Goal: Transaction & Acquisition: Obtain resource

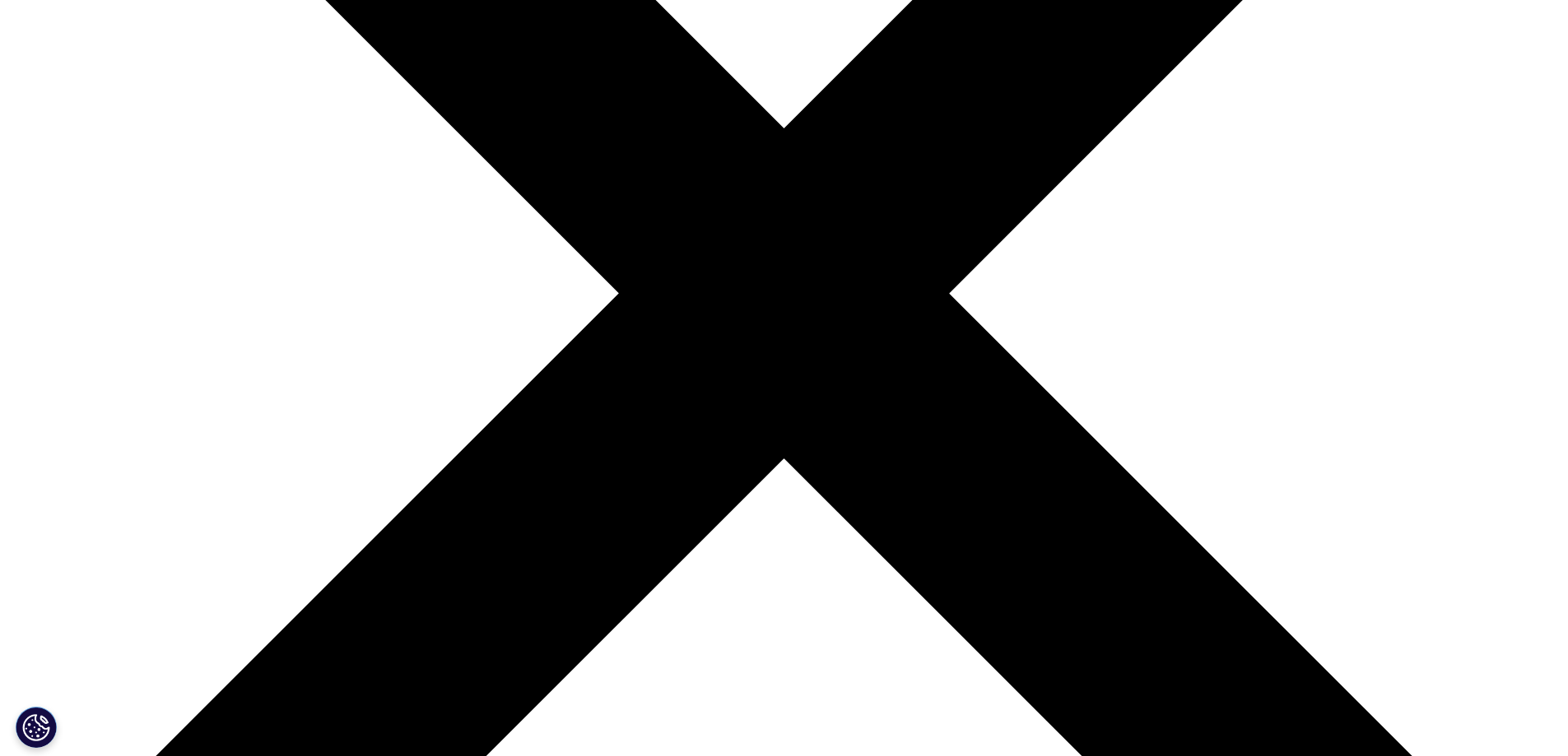
scroll to position [493, 0]
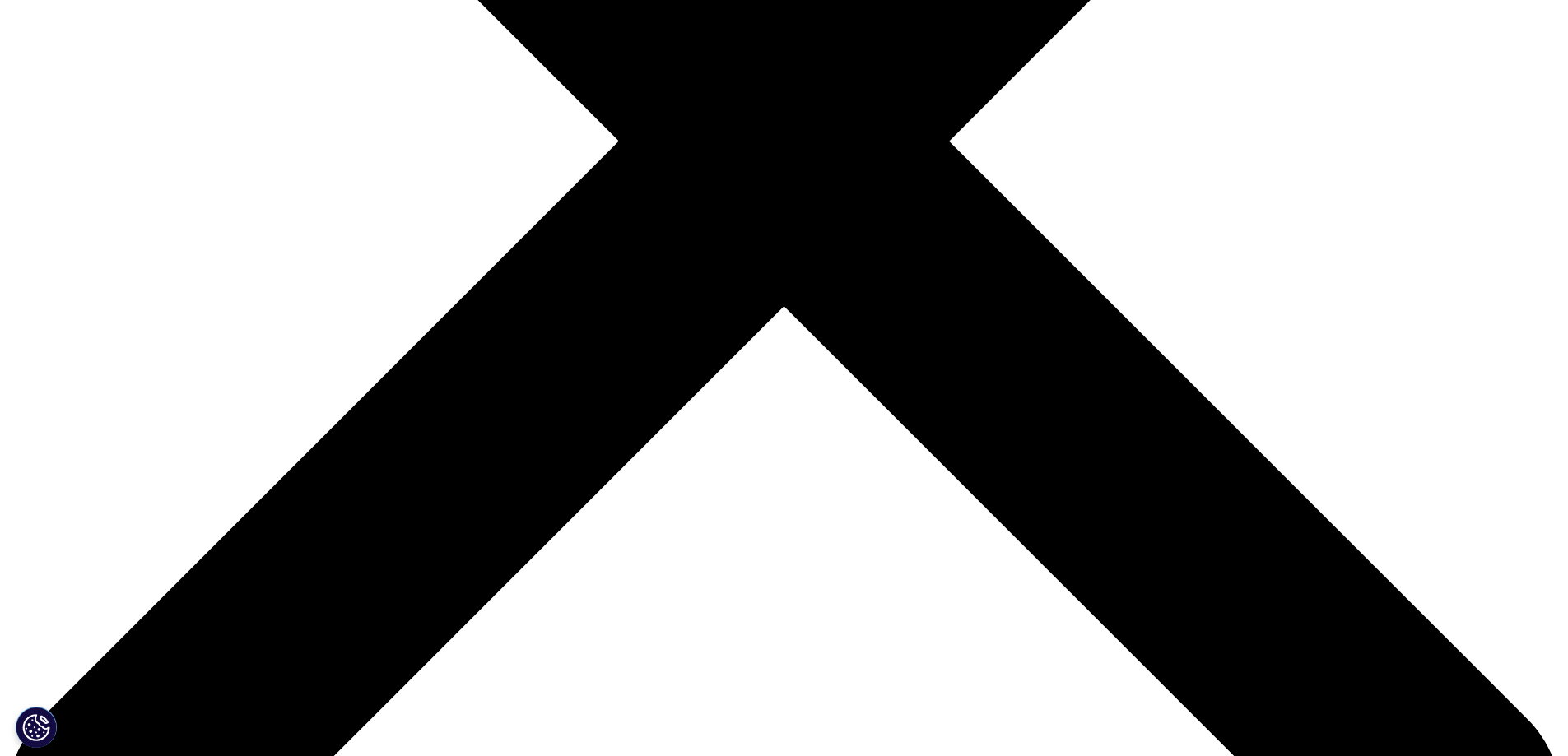
scroll to position [823, 0]
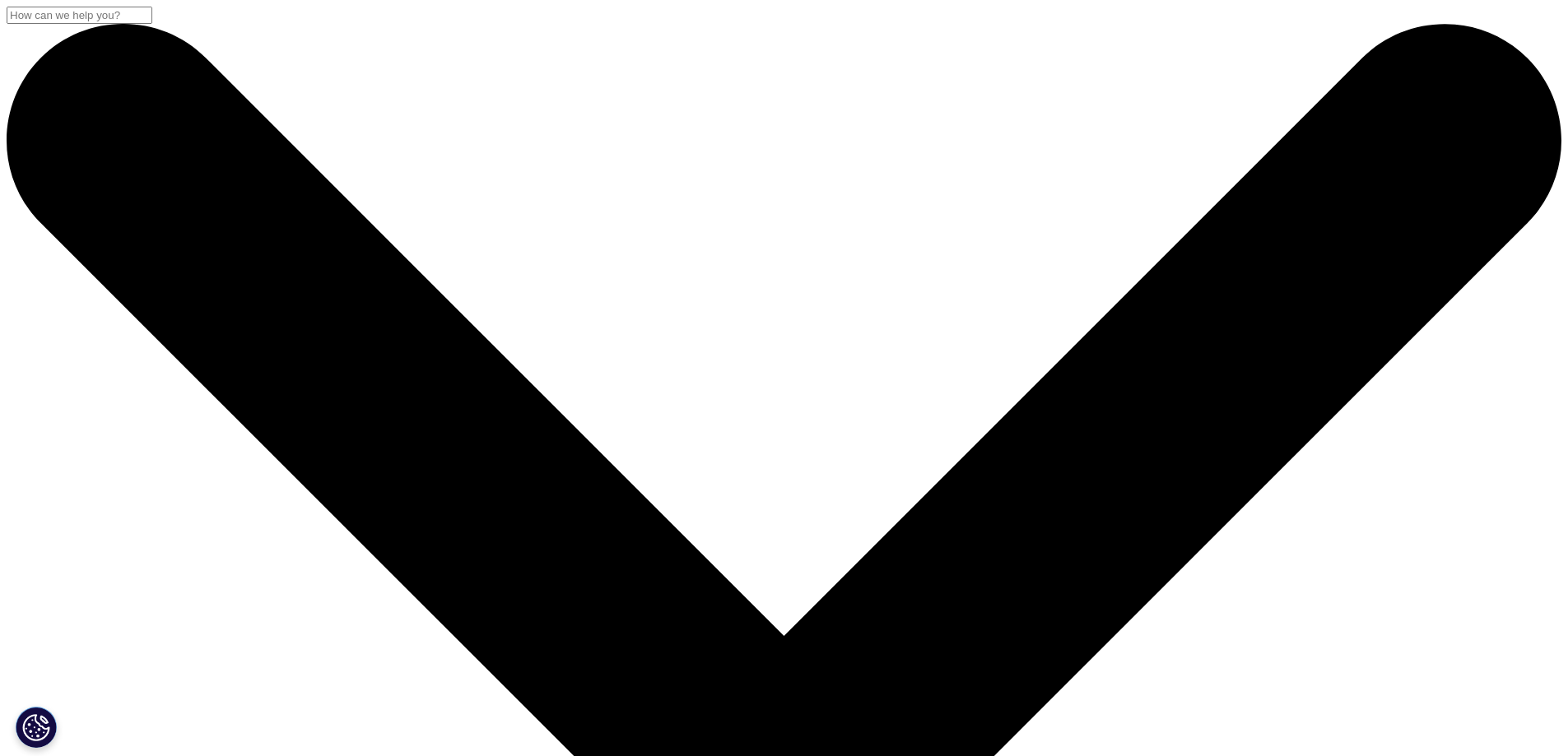
drag, startPoint x: 289, startPoint y: 228, endPoint x: 729, endPoint y: 572, distance: 558.5
copy div "Measuring the Impact of Scientific Communications to Drive Launch Excellence: A…"
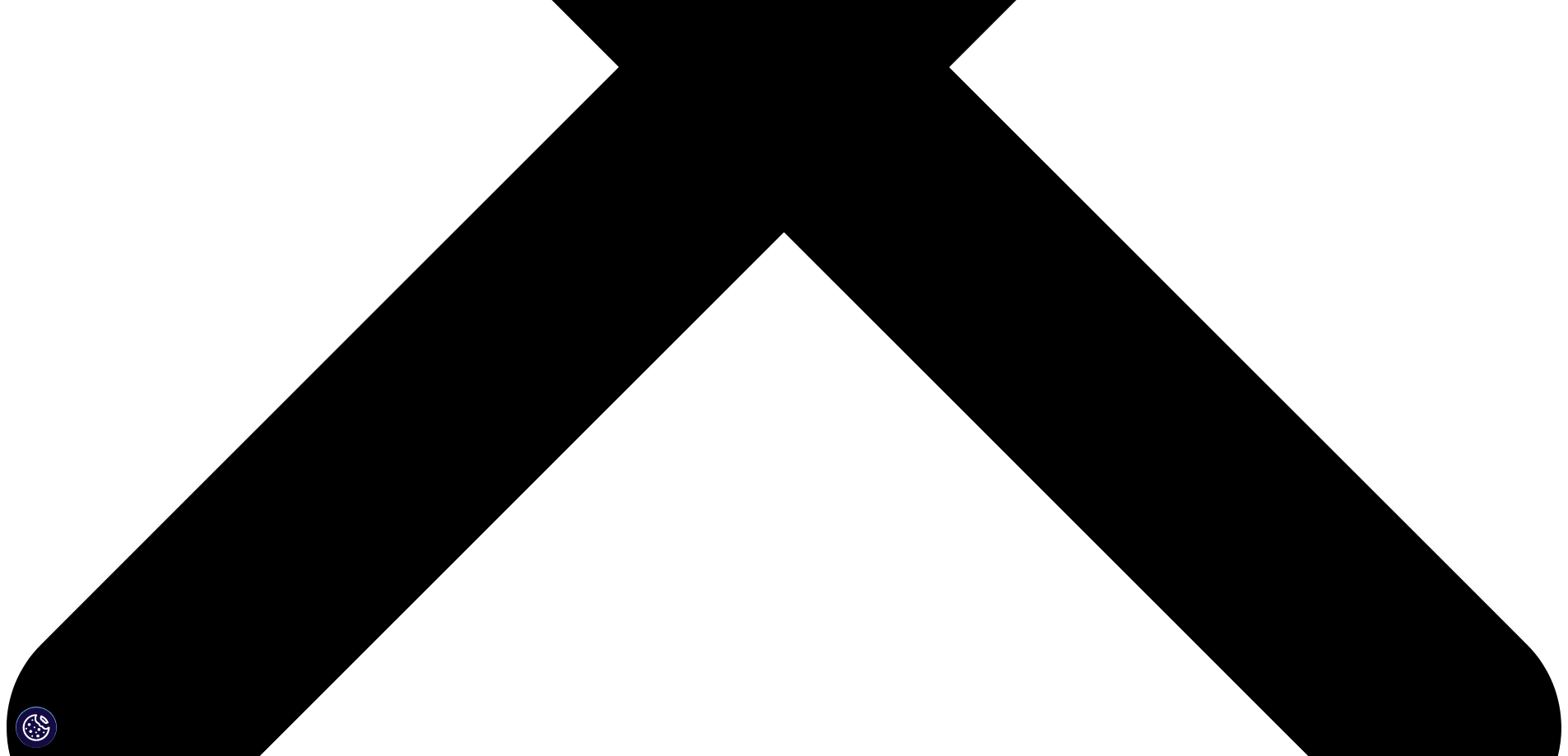
scroll to position [740, 0]
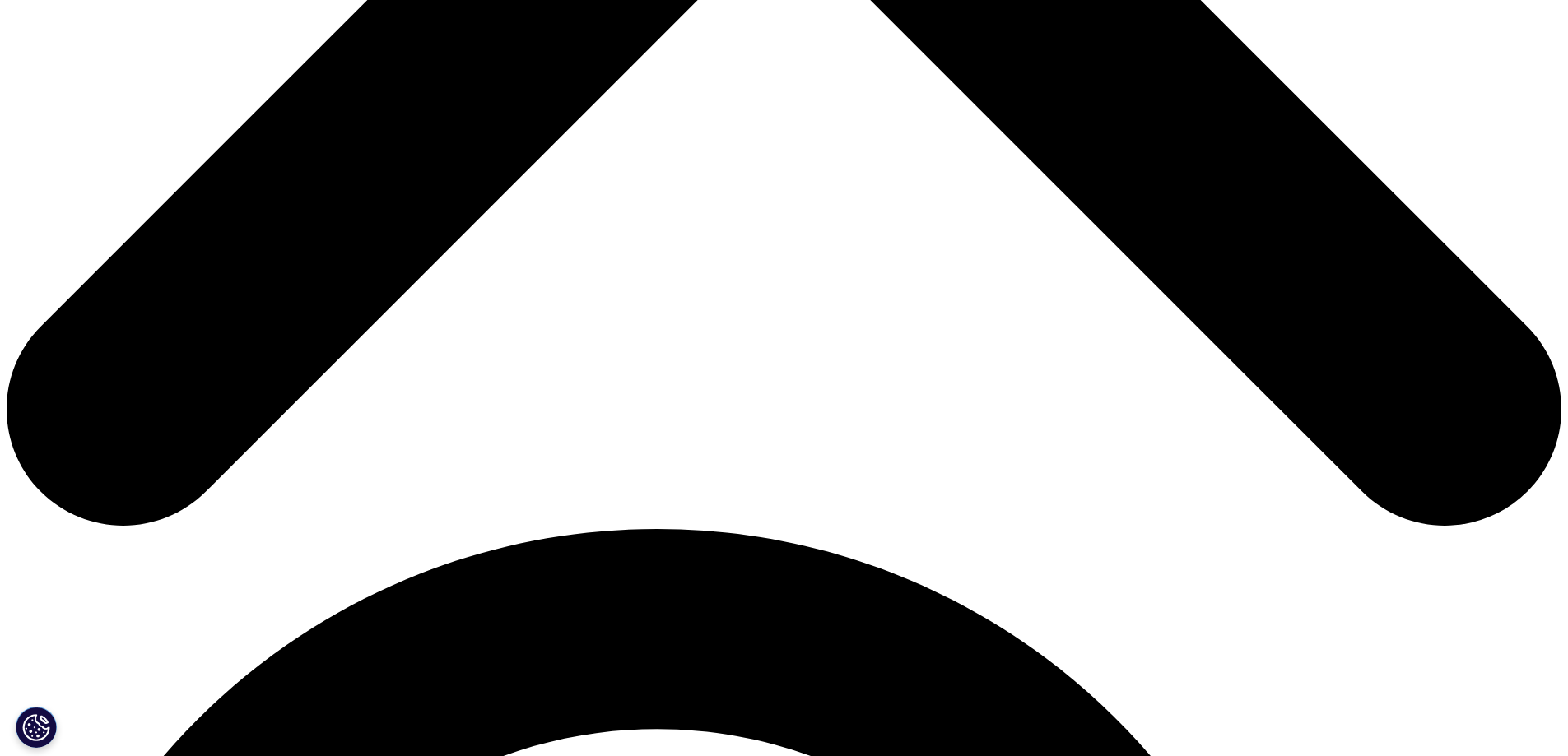
scroll to position [1069, 0]
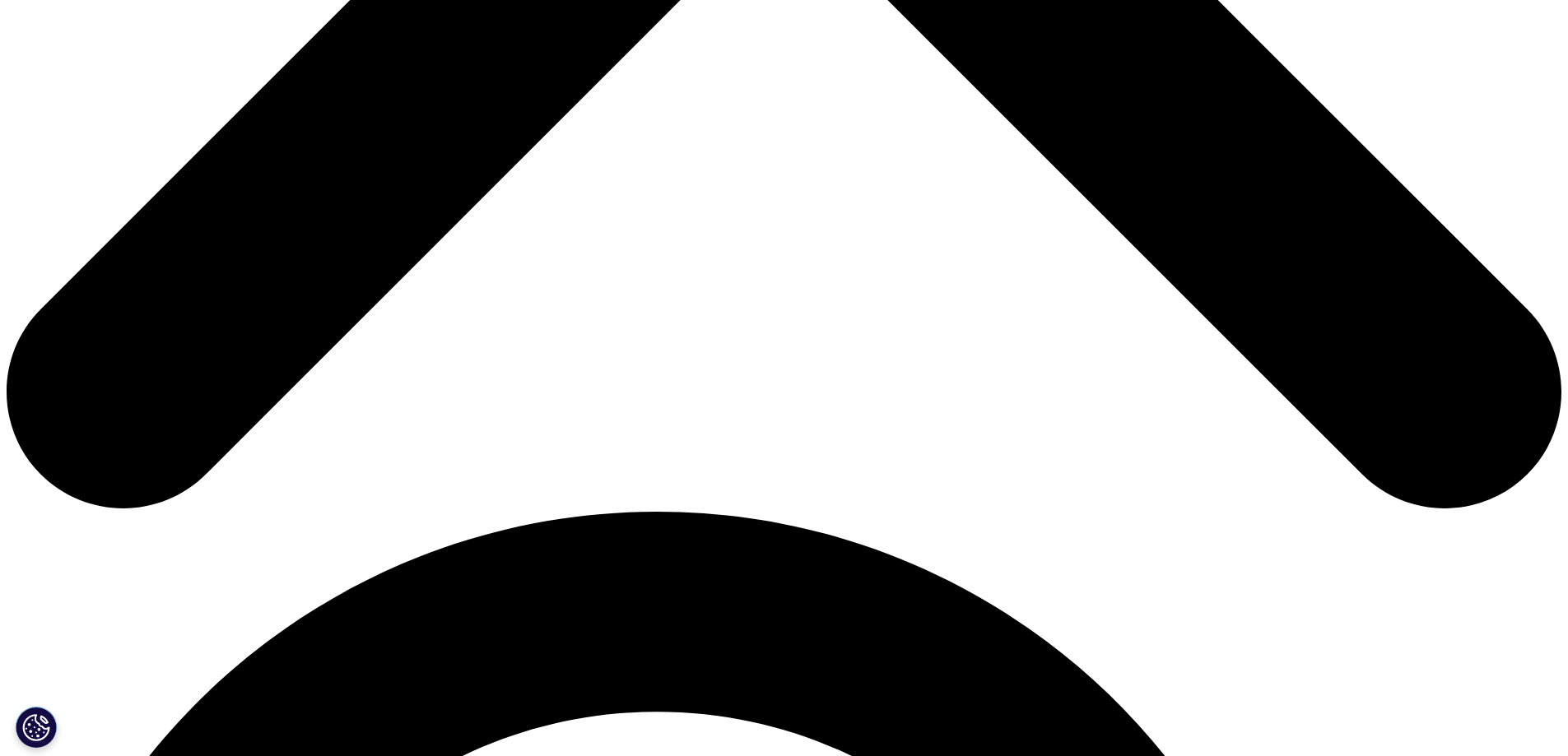
drag, startPoint x: 785, startPoint y: 319, endPoint x: 980, endPoint y: 404, distance: 212.7
copy div "A practical, data-driven framework for Medical Affairs teams to demonstrate str…"
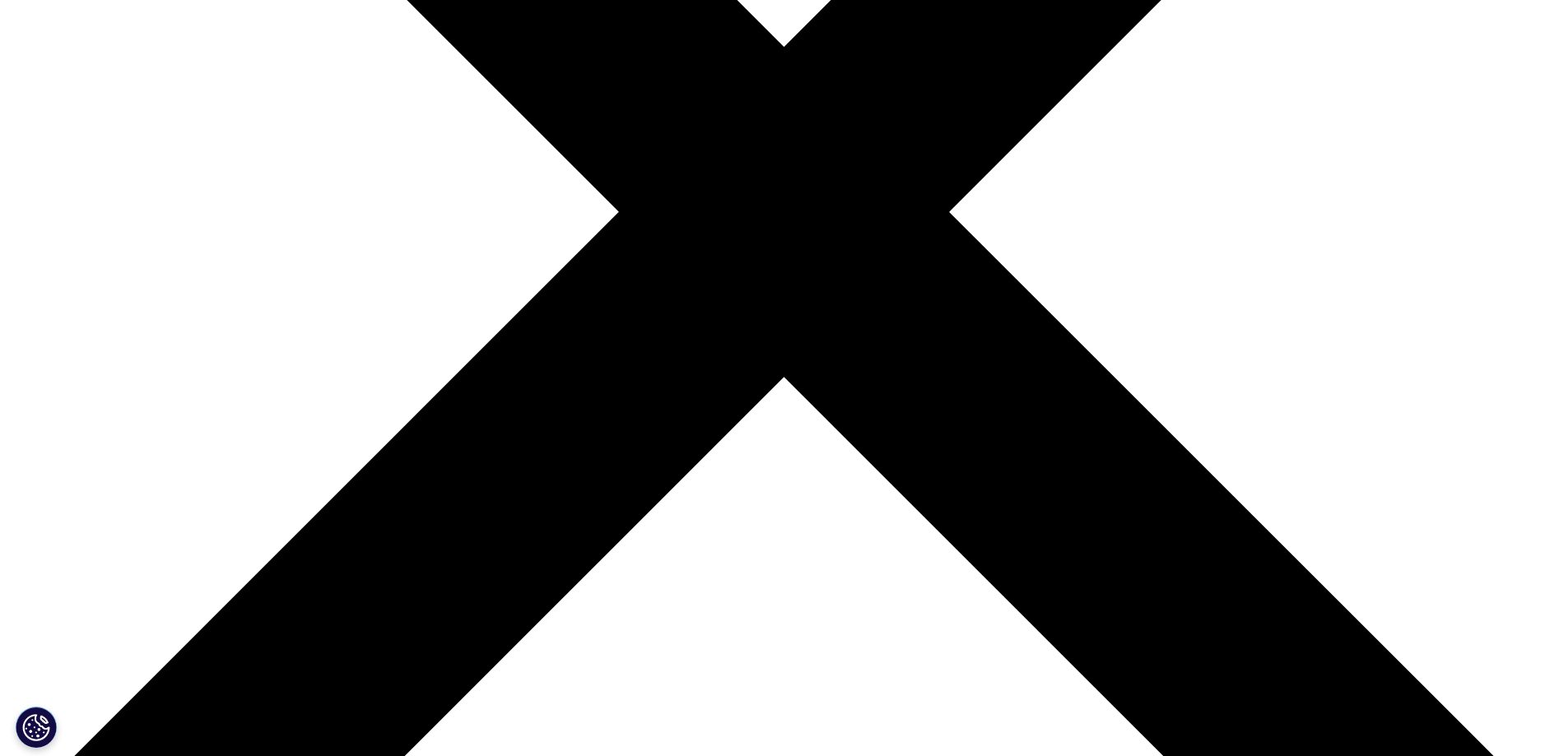
scroll to position [493, 0]
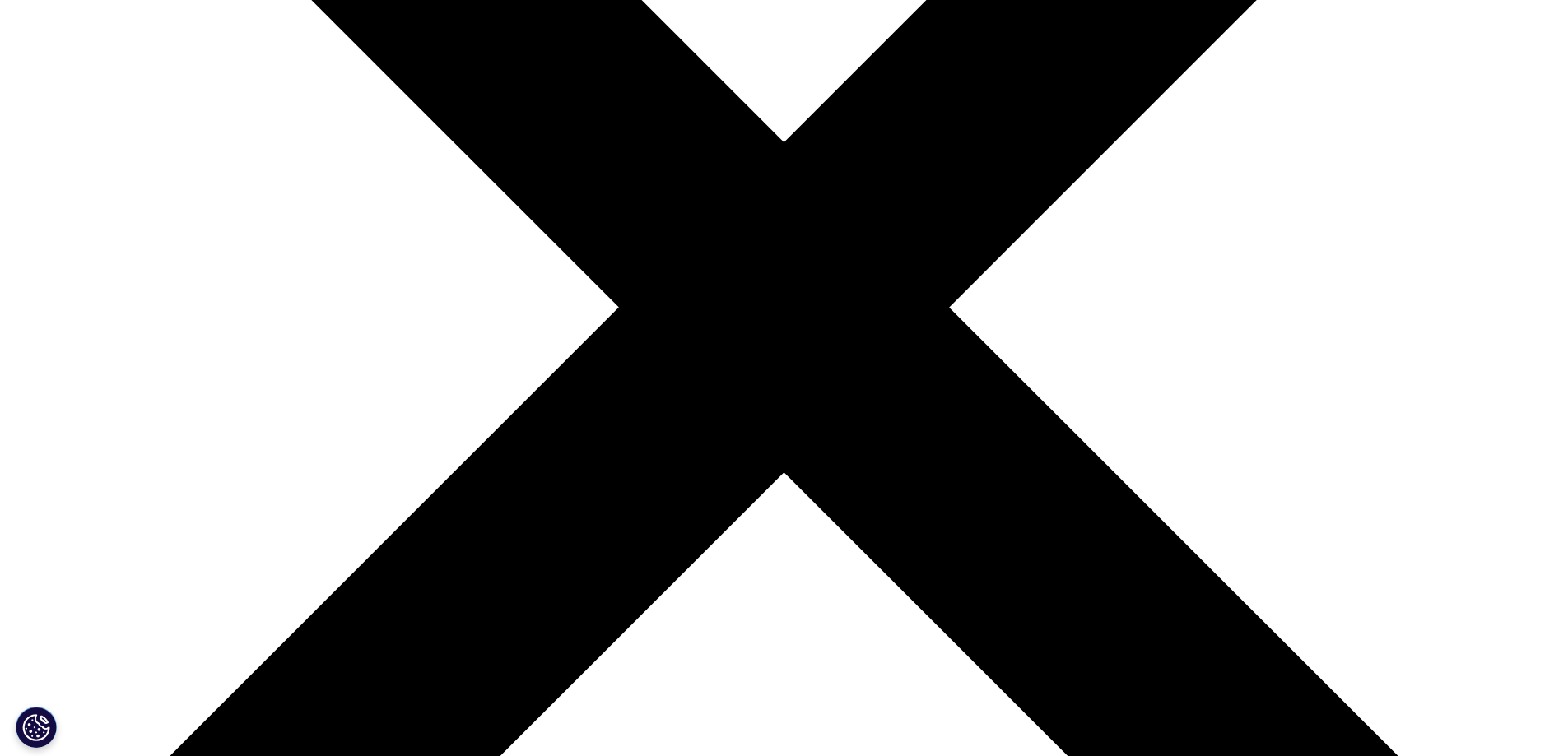
drag, startPoint x: 396, startPoint y: 244, endPoint x: 272, endPoint y: 224, distance: 125.6
copy div "Sep 24, 2025"
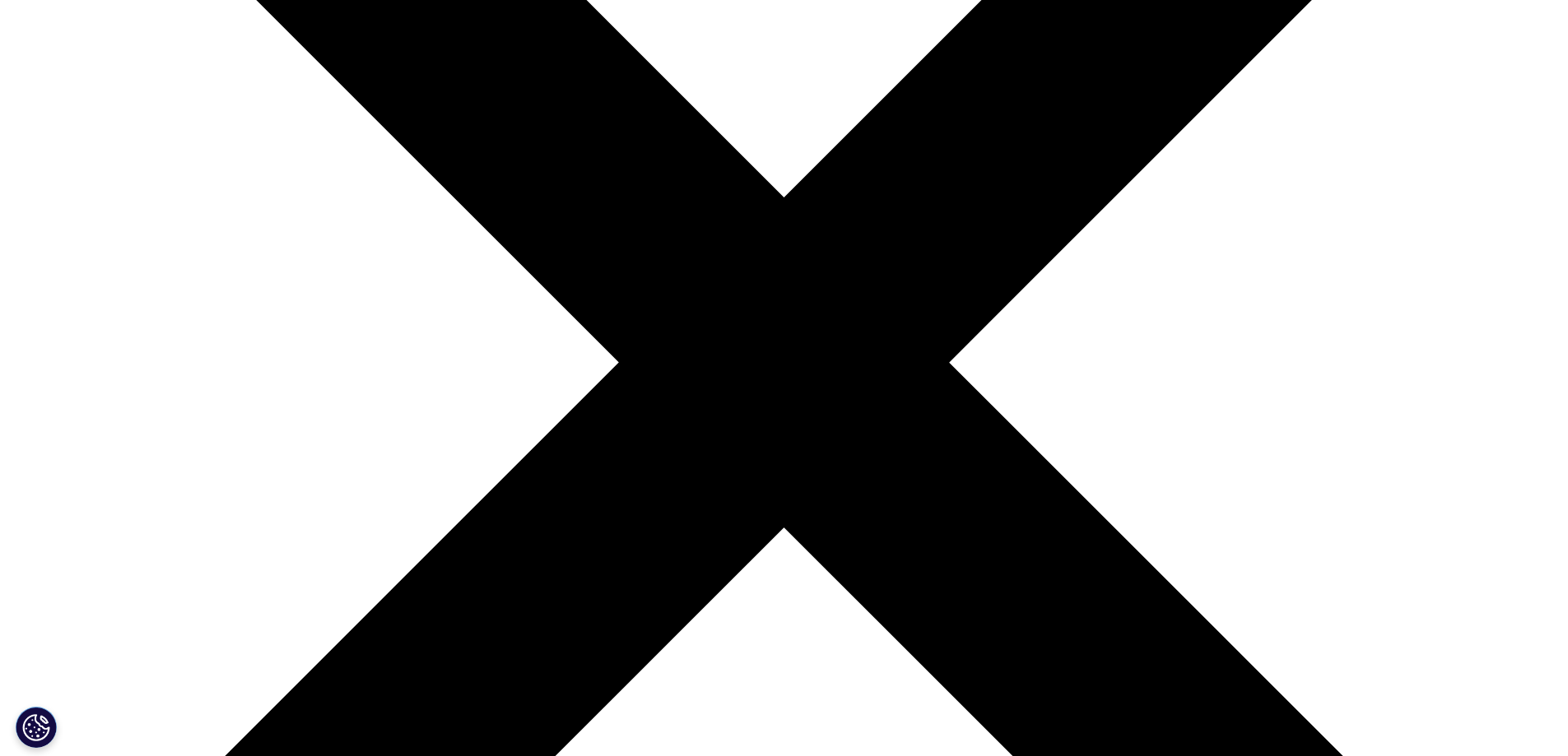
scroll to position [0, 0]
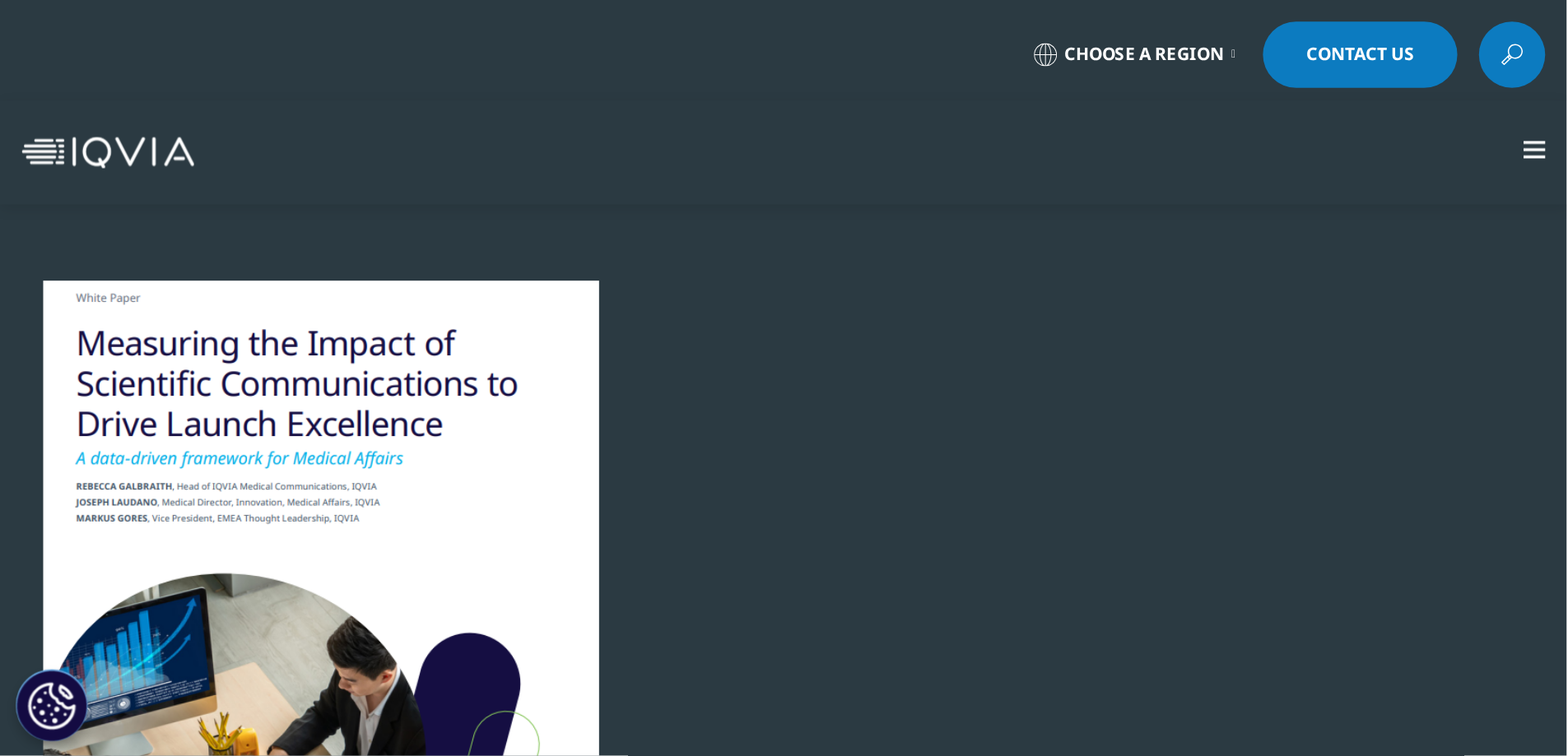
scroll to position [637, 971]
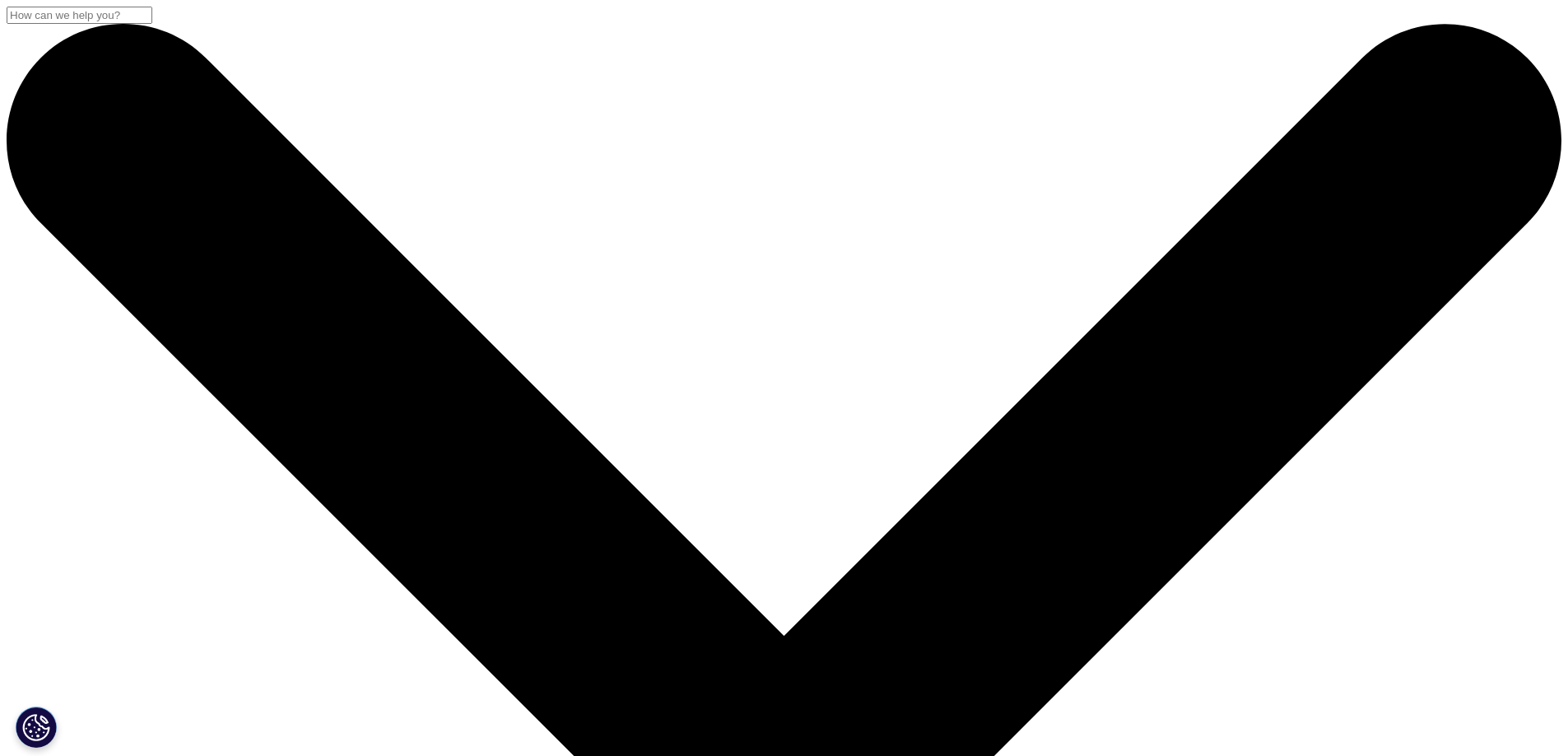
drag, startPoint x: 336, startPoint y: 216, endPoint x: 691, endPoint y: 400, distance: 399.9
copy div "Reimagining Medical Device Innovation Through Integrated Intelligence"
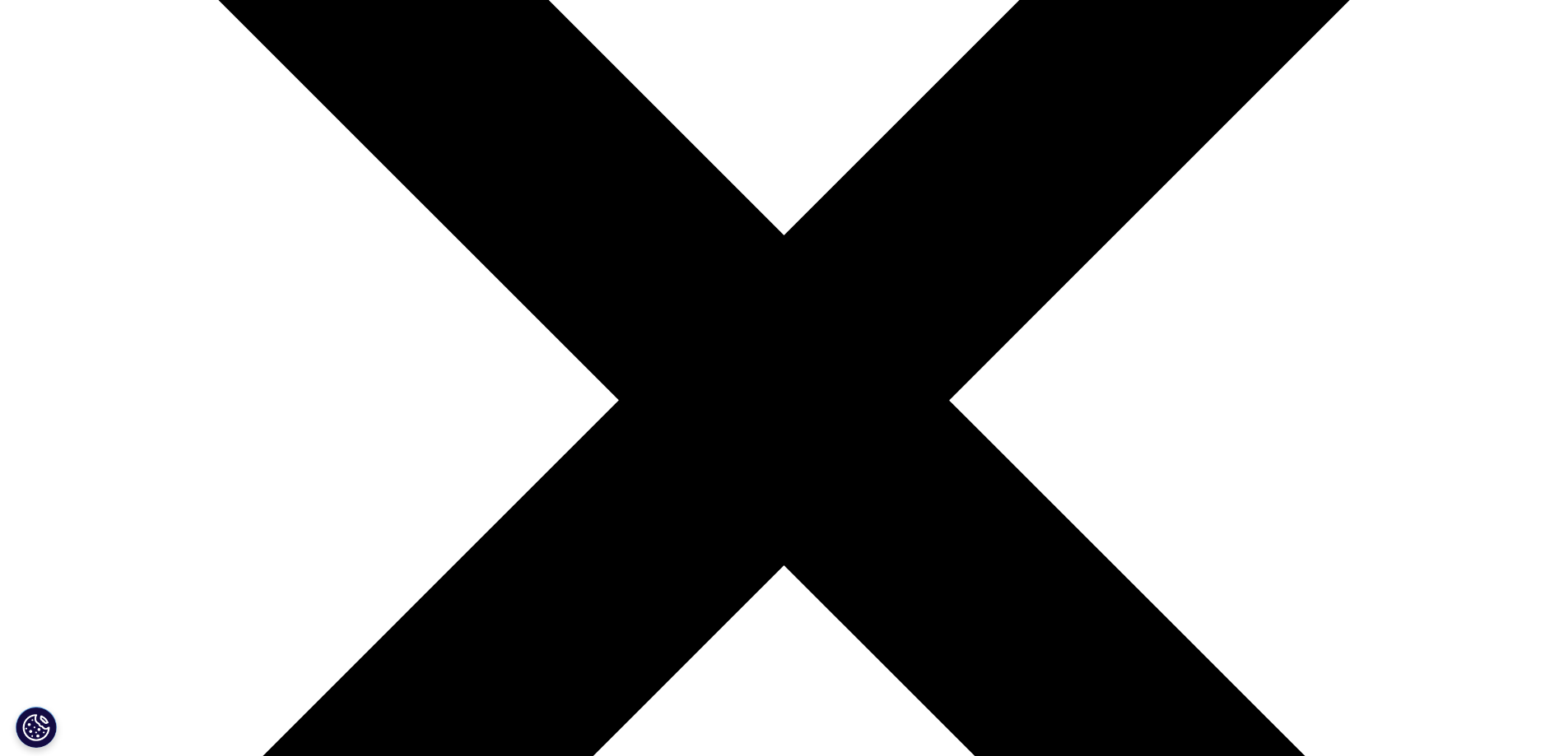
scroll to position [411, 0]
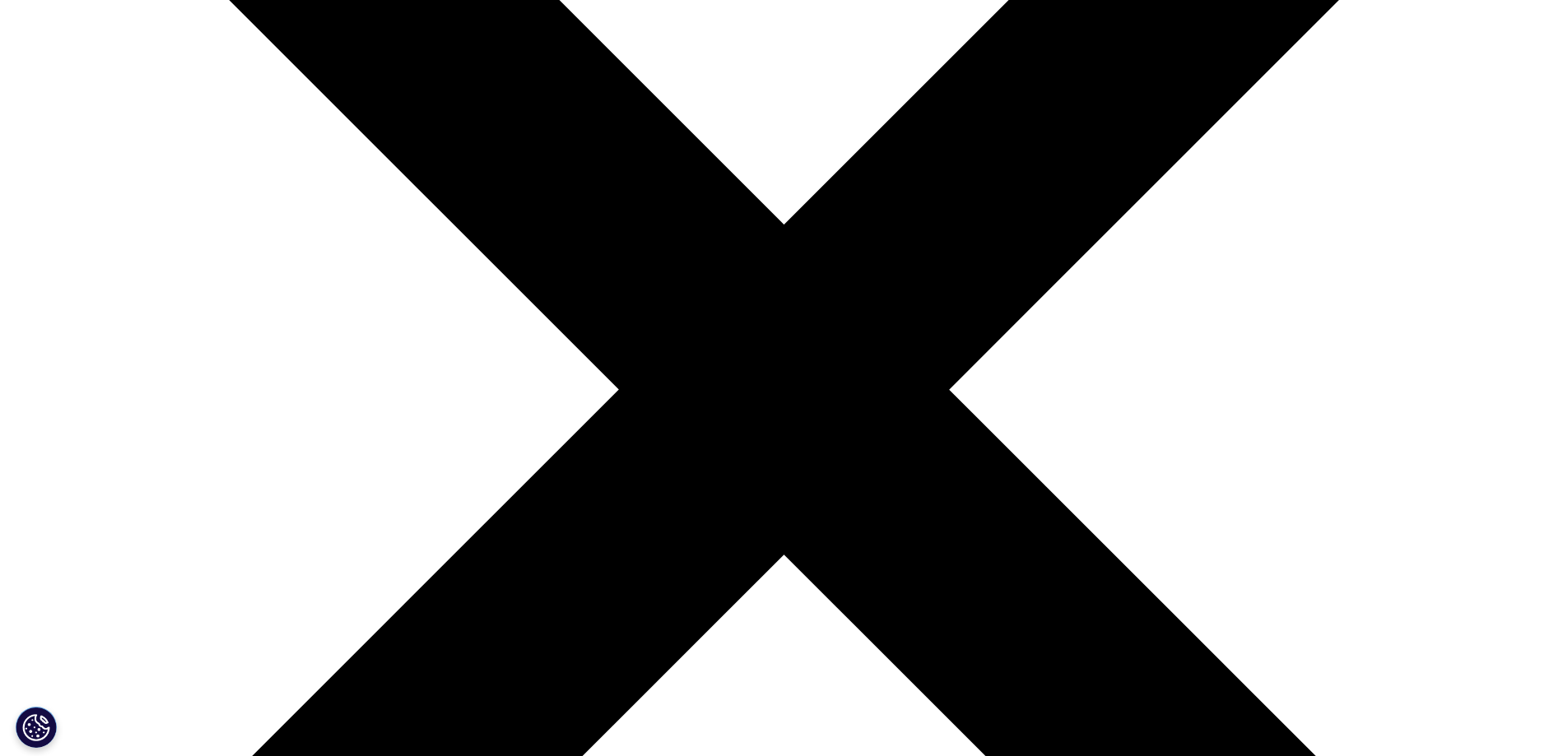
drag, startPoint x: 782, startPoint y: 387, endPoint x: 1248, endPoint y: 485, distance: 476.2
copy div "This article explores how medical device and in-vitro diagnostics (IVD) innovat…"
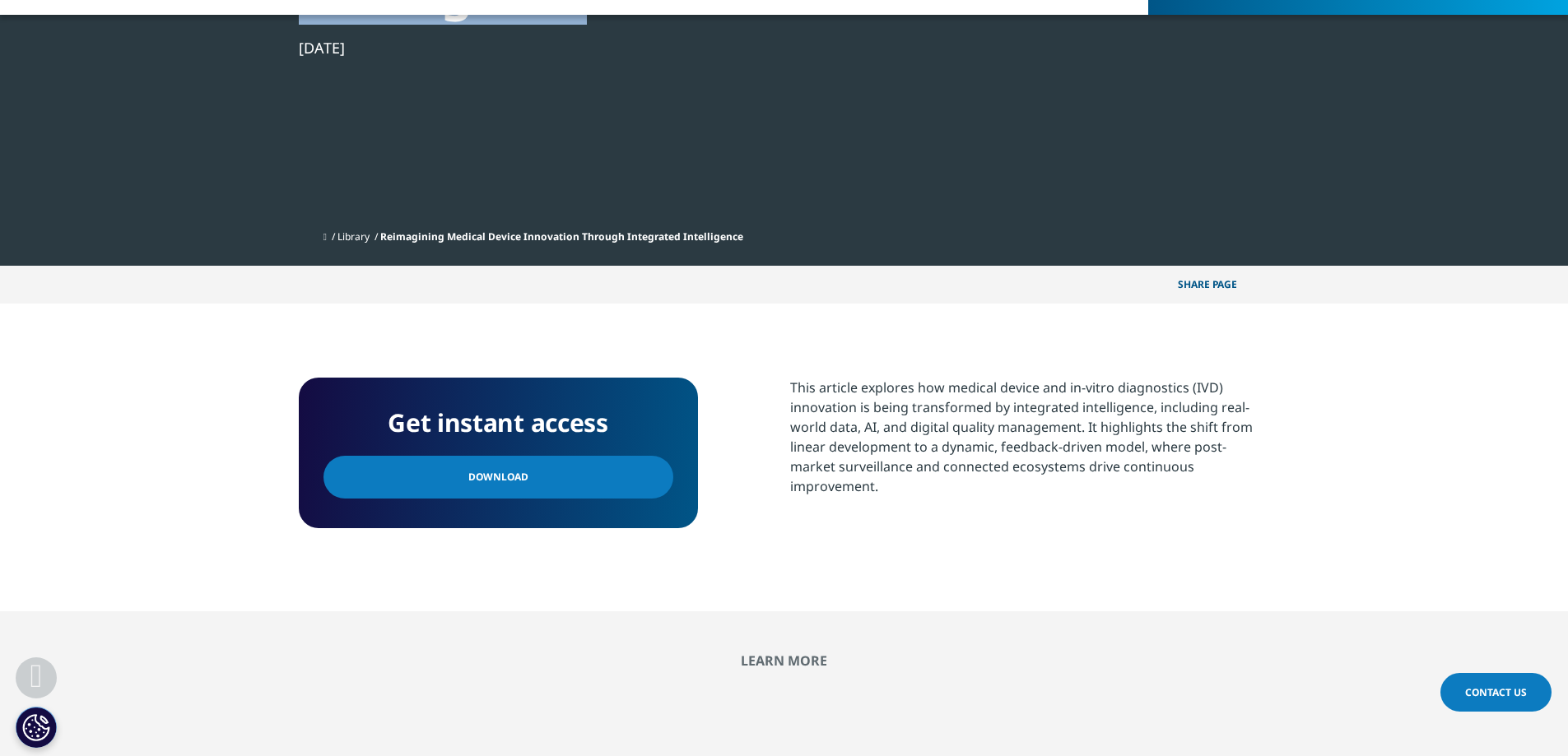
click at [915, 417] on div "This article explores how medical device and in-vitro diagnostics (IVD) innovat…" at bounding box center [1029, 437] width 479 height 118
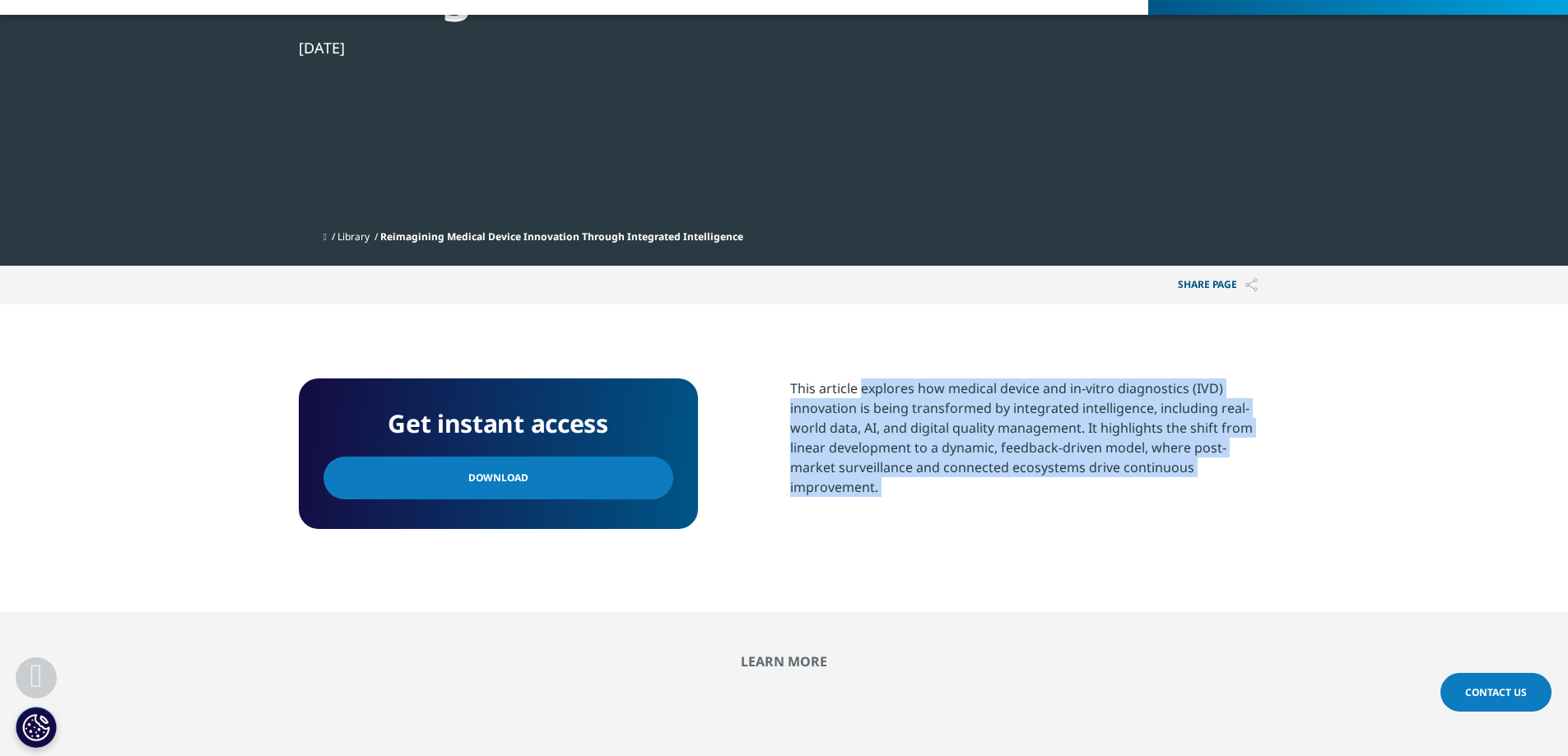
click at [915, 417] on div "This article explores how medical device and in-vitro diagnostics (IVD) innovat…" at bounding box center [1029, 438] width 479 height 118
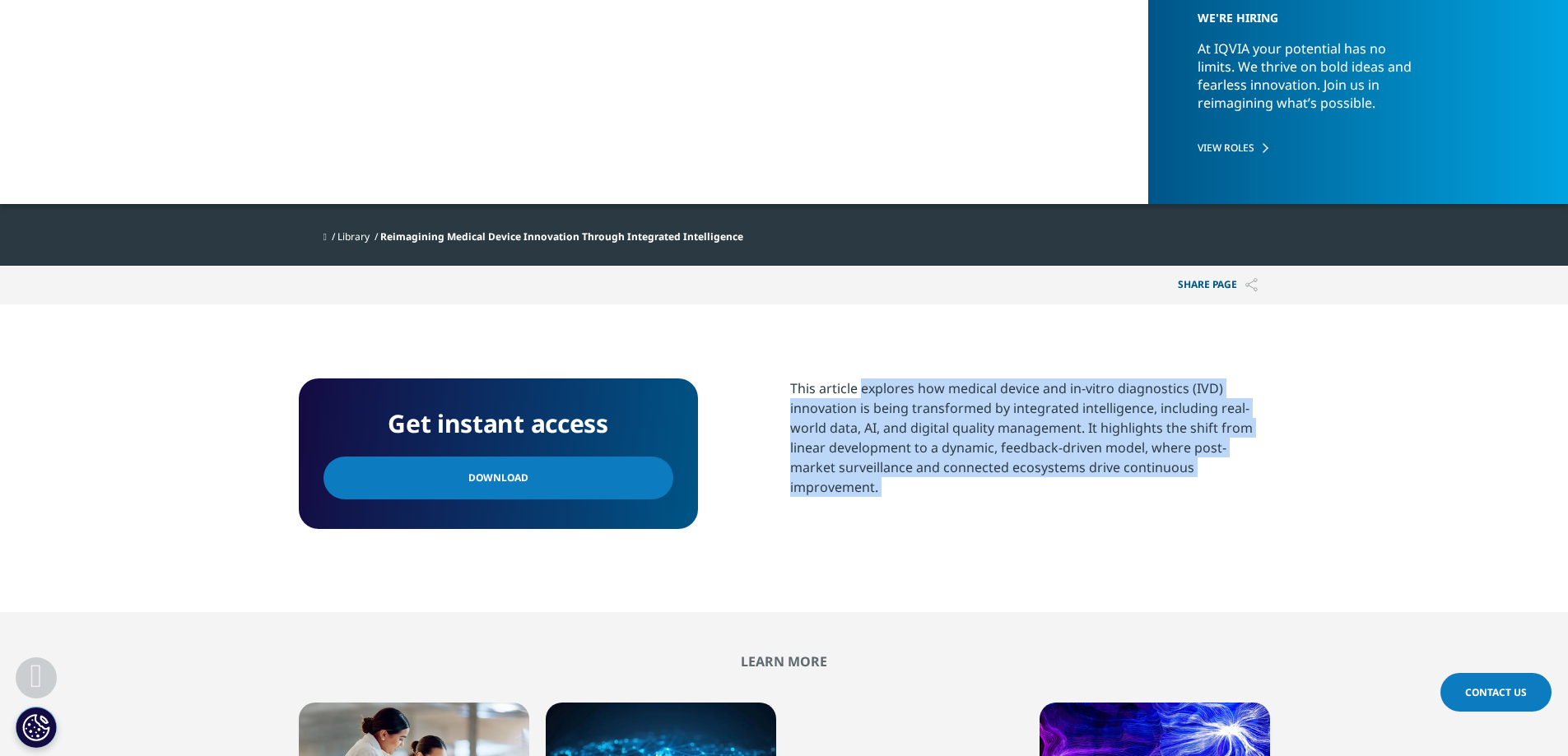
click at [935, 428] on div "This article explores how medical device and in-vitro diagnostics (IVD) innovat…" at bounding box center [1029, 438] width 479 height 118
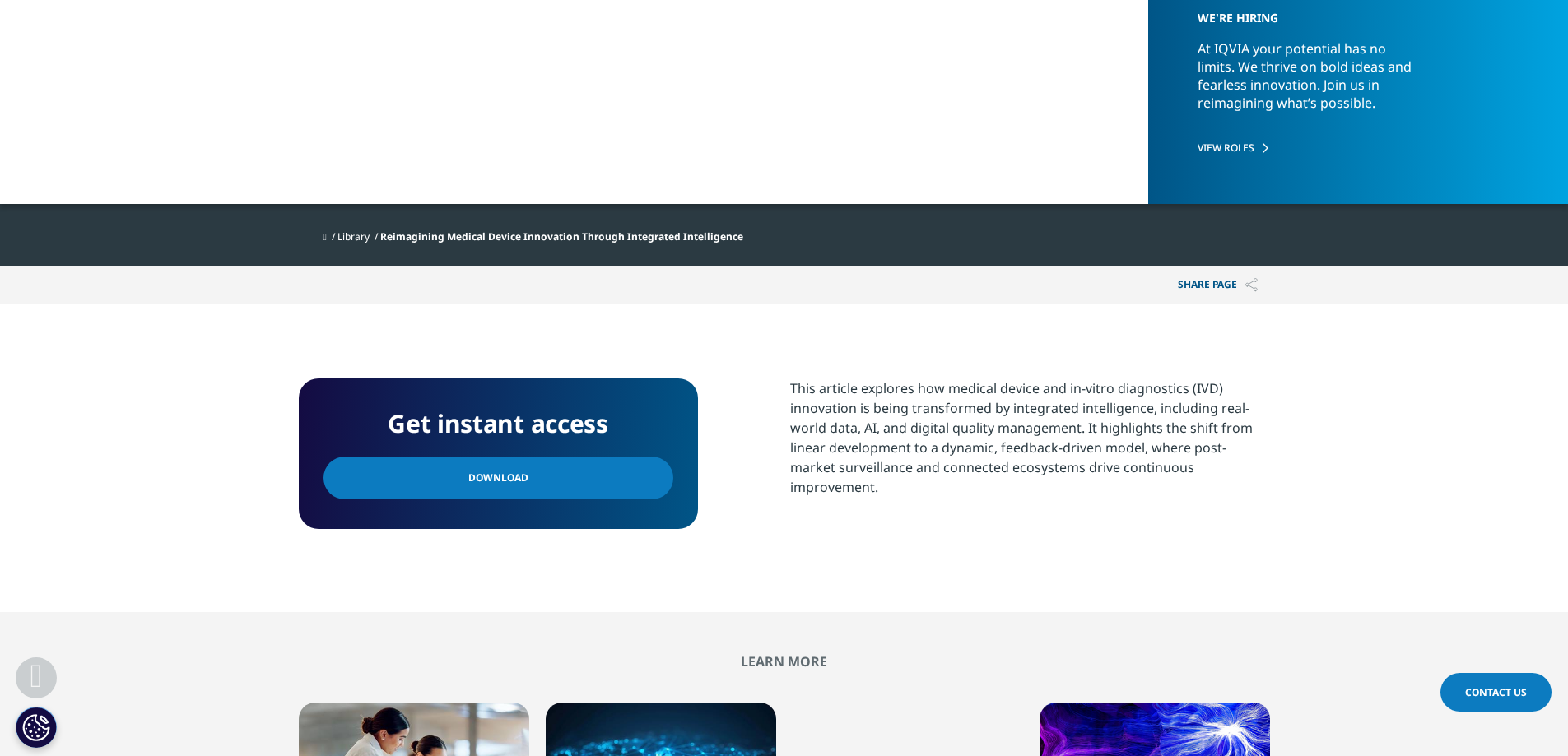
drag, startPoint x: 841, startPoint y: 384, endPoint x: 1276, endPoint y: 464, distance: 442.3
click at [1276, 464] on section "Get instant access Download This article explores how medical device and in-vit…" at bounding box center [784, 458] width 1568 height 308
click at [1277, 464] on section "Get instant access Download This article explores how medical device and in-vit…" at bounding box center [784, 458] width 1568 height 308
drag, startPoint x: 1274, startPoint y: 466, endPoint x: 1055, endPoint y: 463, distance: 219.0
click at [1055, 463] on section "Get instant access Download This article explores how medical device and in-vit…" at bounding box center [784, 458] width 1568 height 308
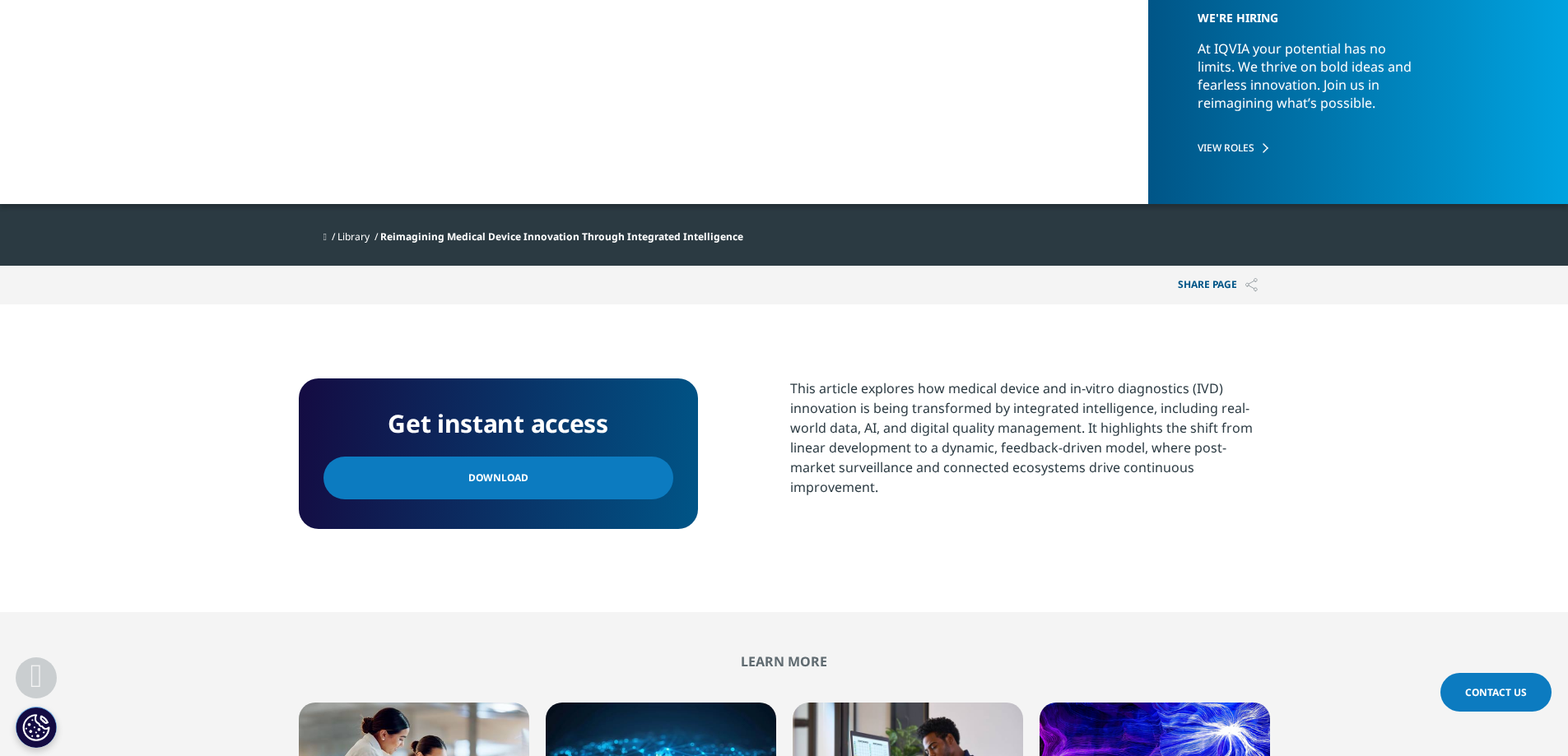
click at [1055, 463] on div "This article explores how medical device and in-vitro diagnostics (IVD) innovat…" at bounding box center [1029, 438] width 479 height 118
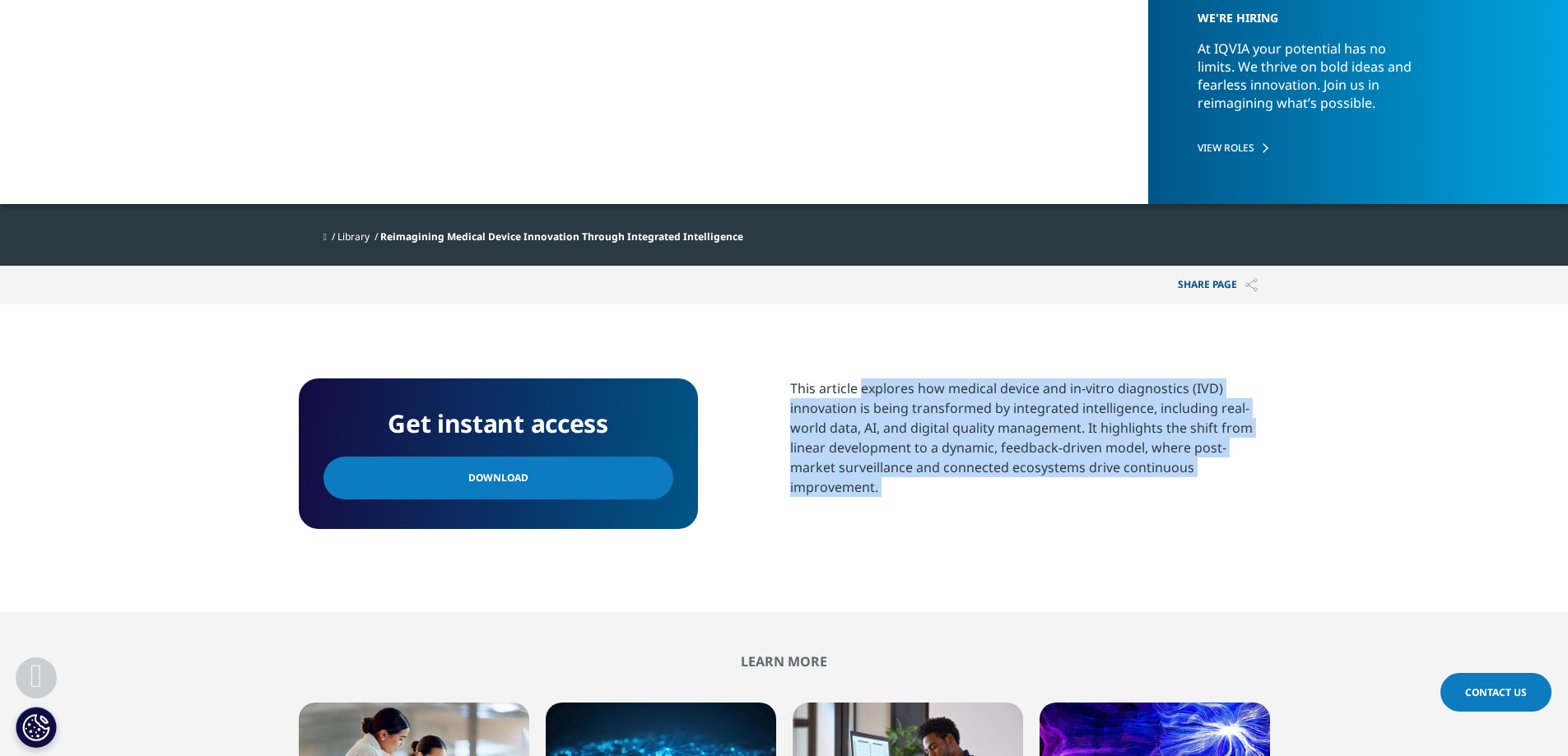
click at [1055, 463] on div "This article explores how medical device and in-vitro diagnostics (IVD) innovat…" at bounding box center [1029, 438] width 479 height 118
click at [1145, 462] on div "This article explores how medical device and in-vitro diagnostics (IVD) innovat…" at bounding box center [1029, 438] width 479 height 118
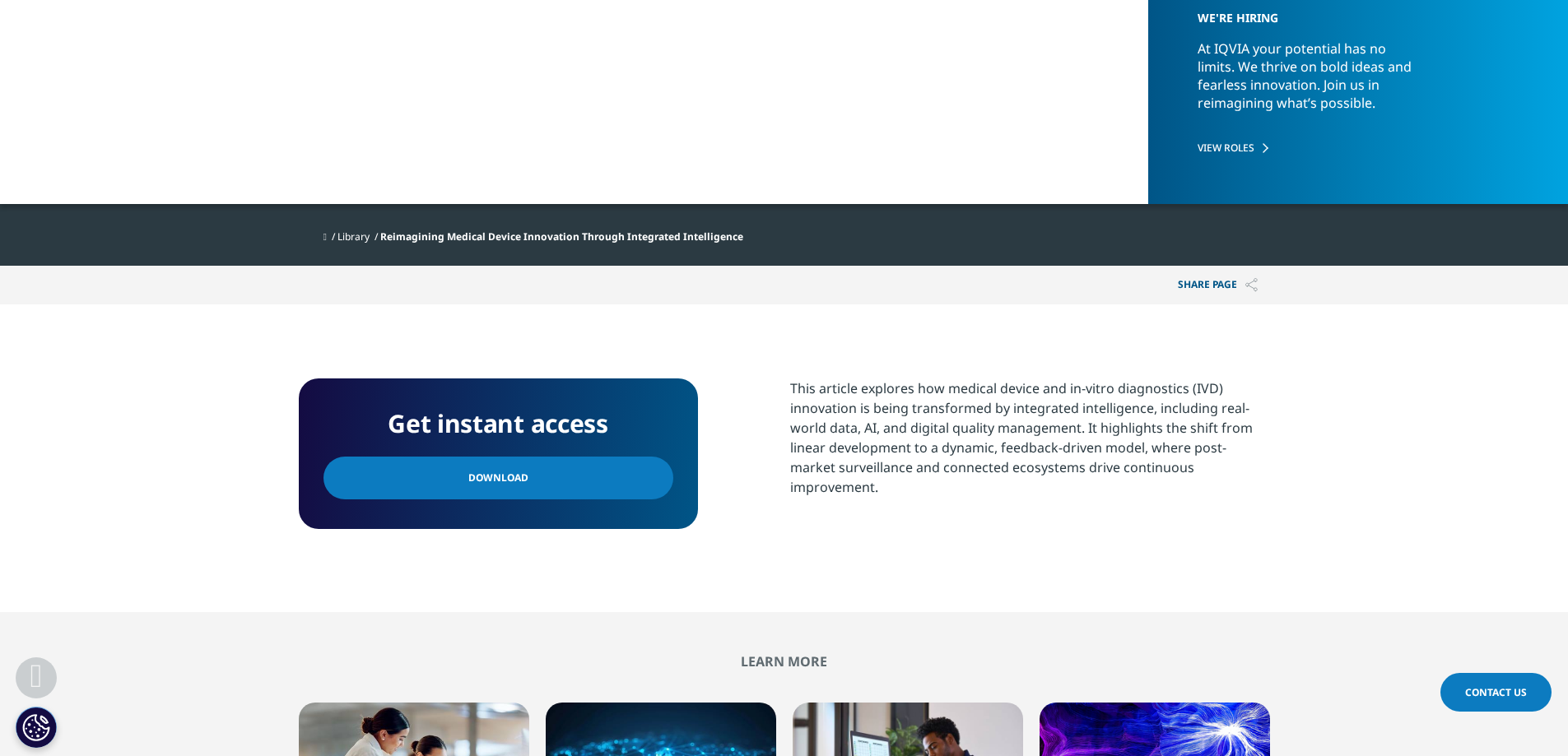
click at [496, 463] on link "Download" at bounding box center [499, 478] width 350 height 43
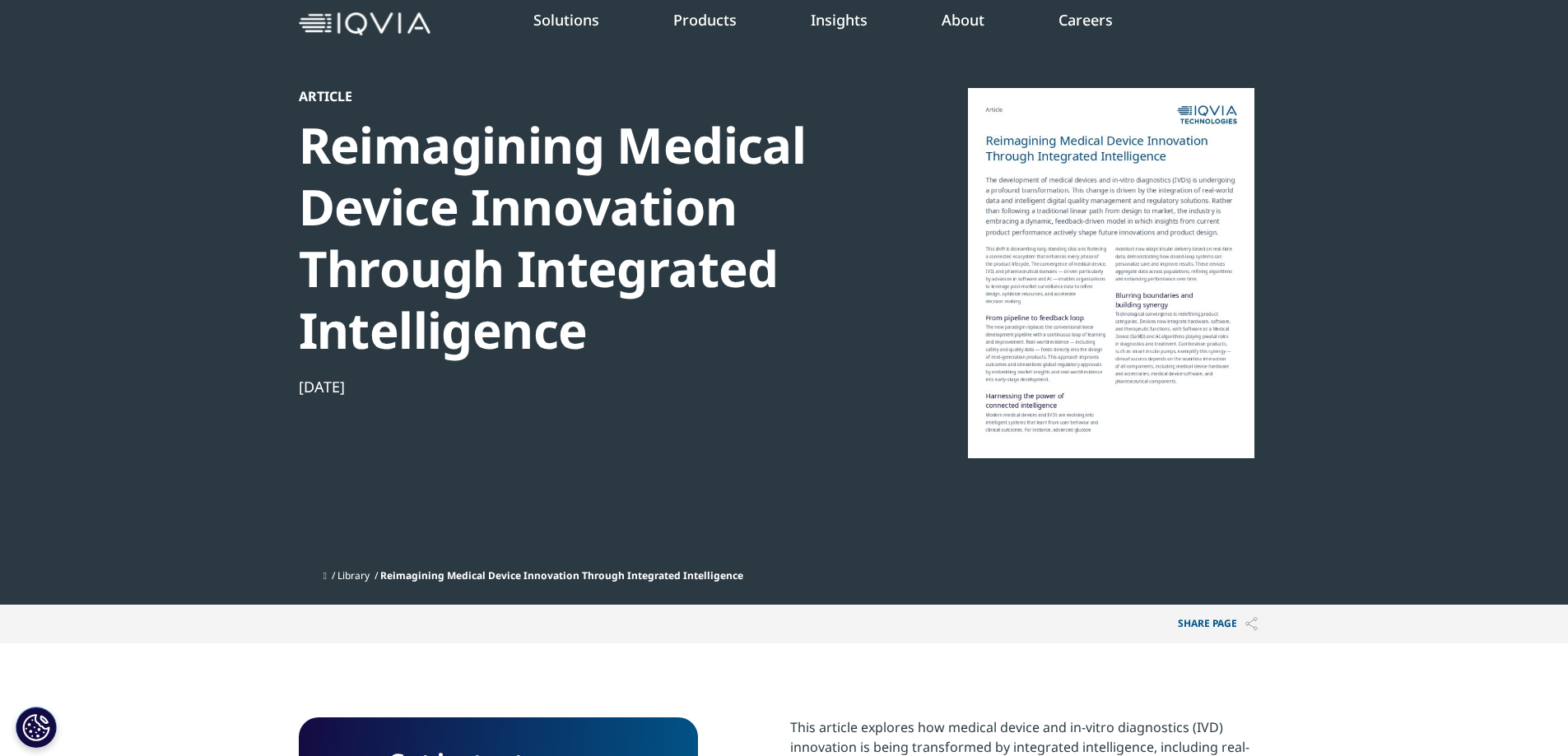
scroll to position [0, 0]
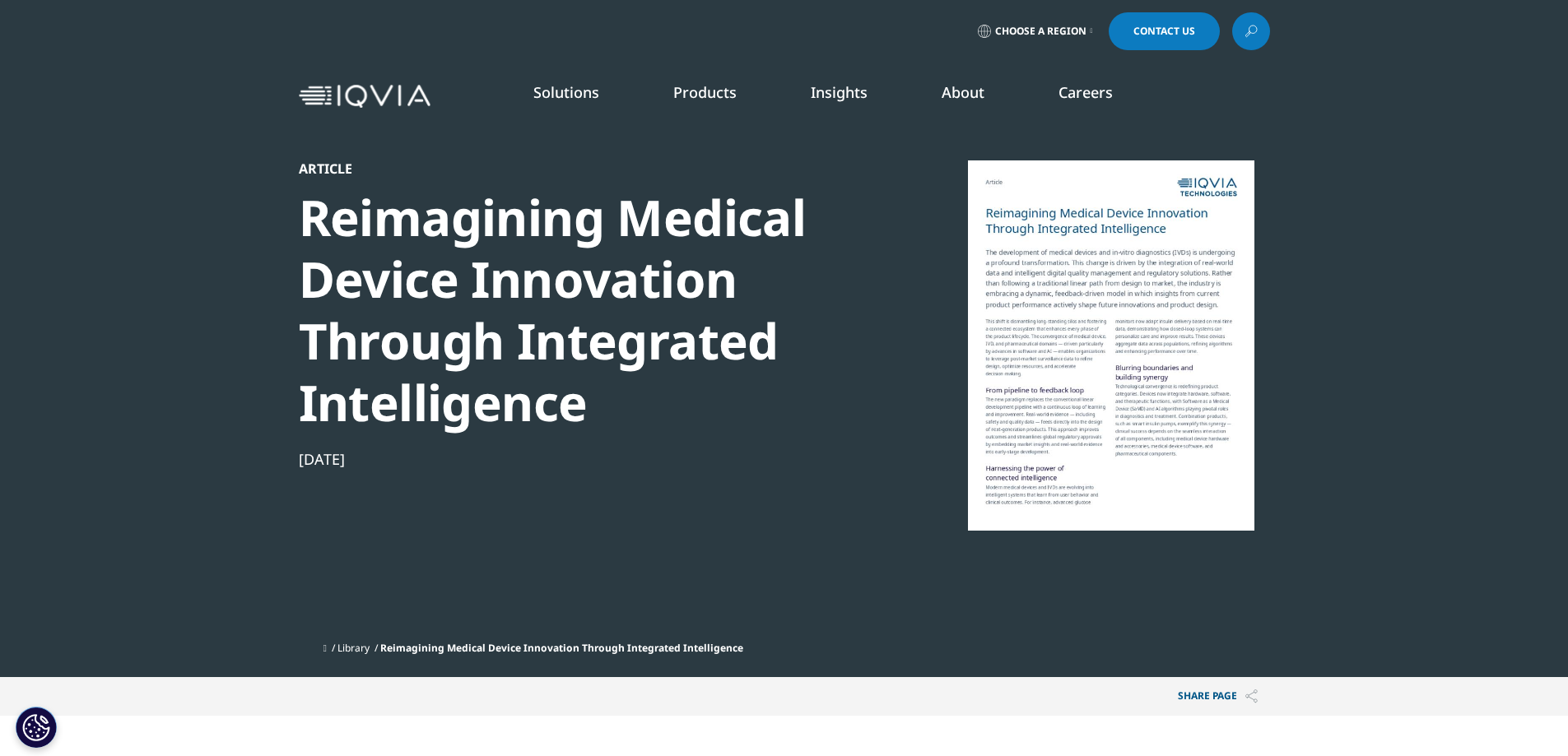
drag, startPoint x: 428, startPoint y: 472, endPoint x: 248, endPoint y: 466, distance: 180.1
click at [248, 466] on section "Article Reimagining Medical Device Innovation Through Integrated Intelligence S…" at bounding box center [784, 338] width 1568 height 677
copy div "Sep 23, 2025"
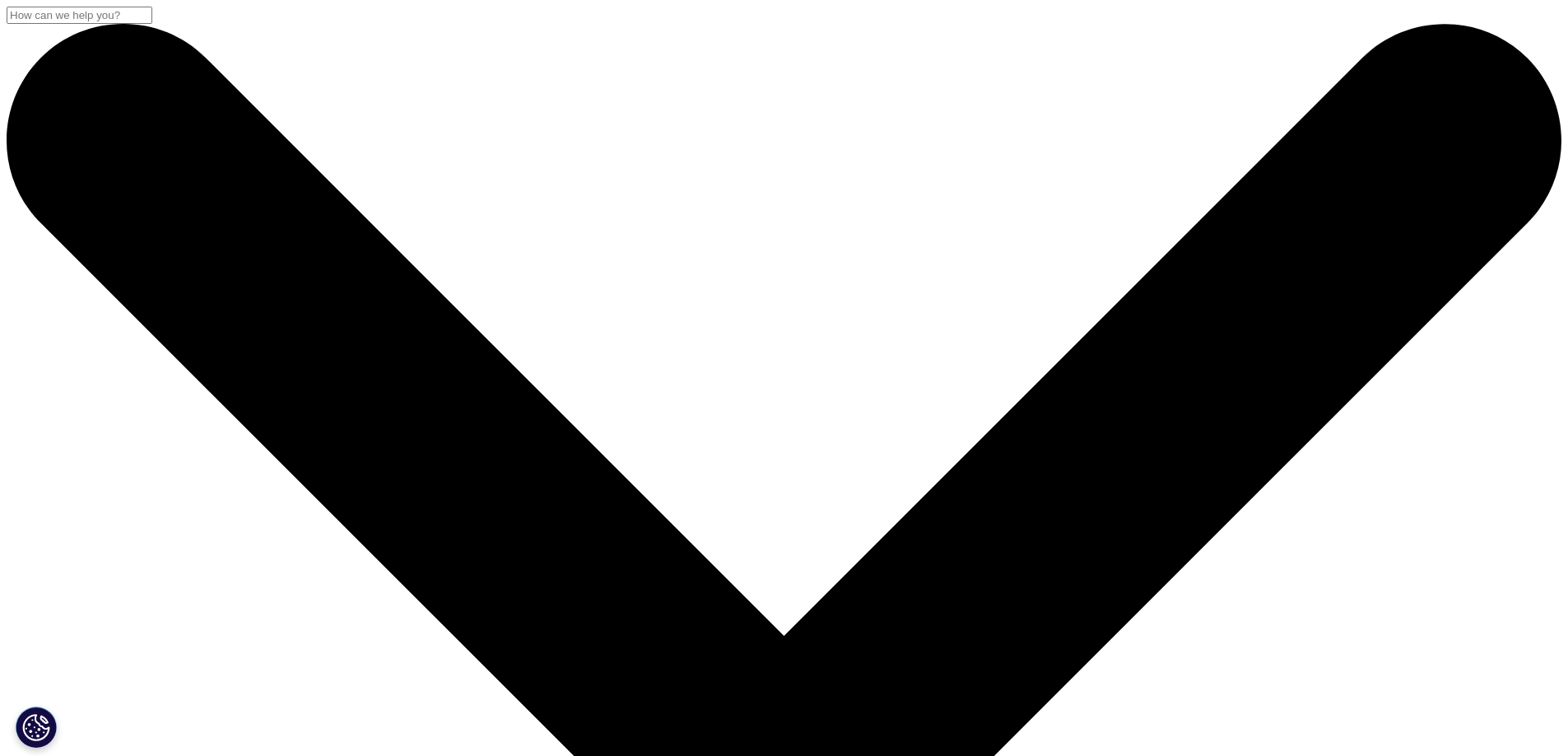
drag, startPoint x: 460, startPoint y: 282, endPoint x: 605, endPoint y: 512, distance: 271.9
copy div "Simpler, Faster and More Robust: Emergence of the Unified Cross-Functional Data…"
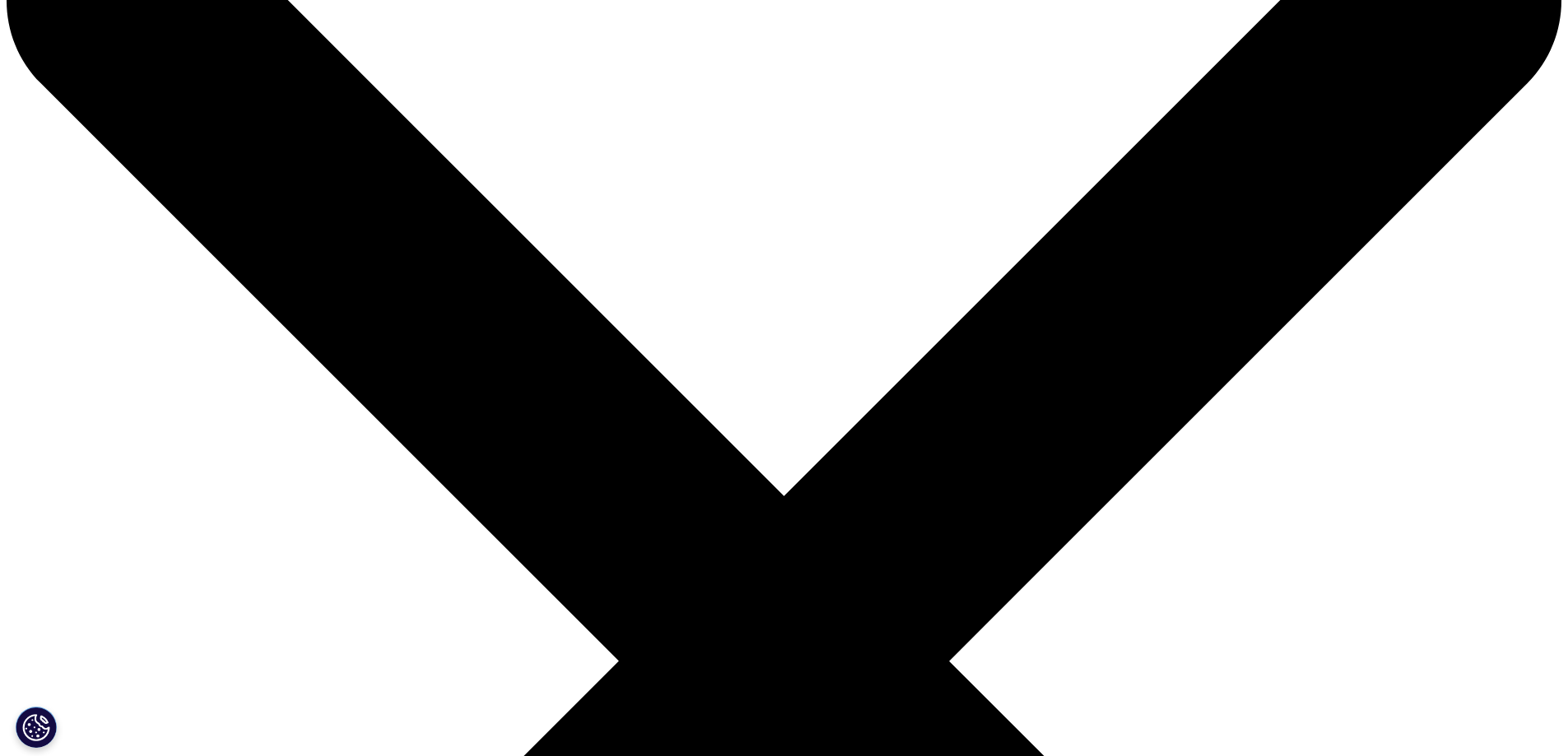
scroll to position [247, 0]
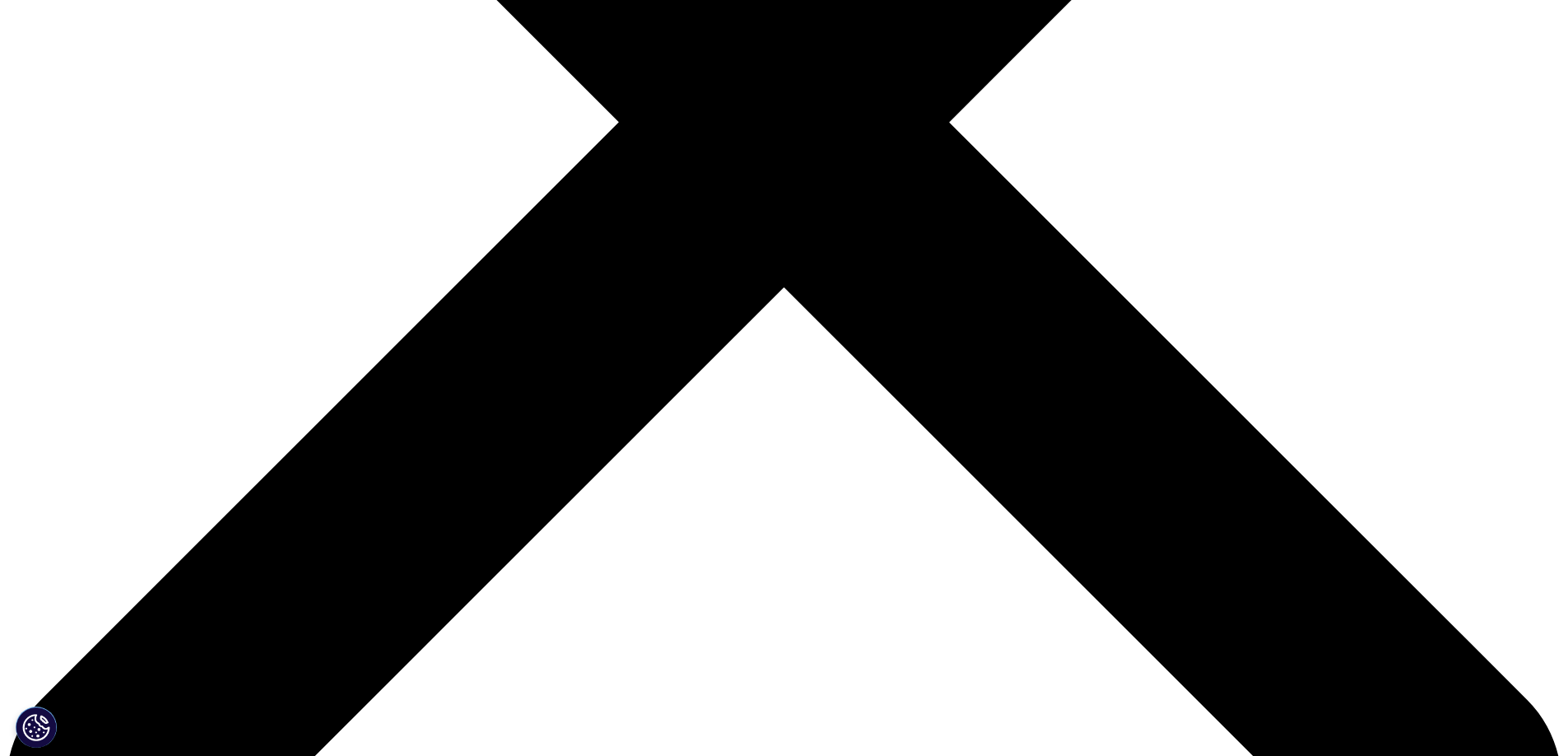
scroll to position [905, 0]
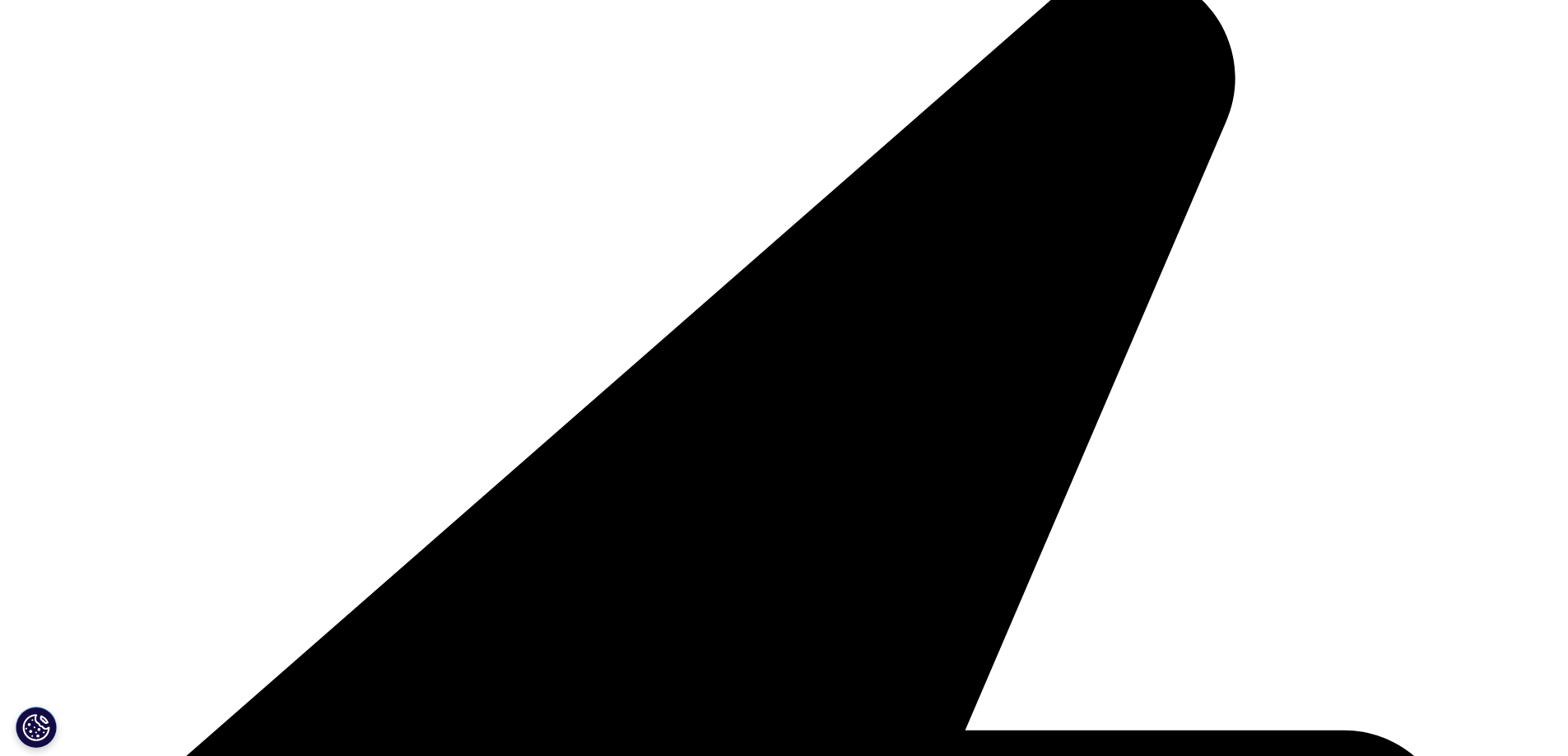
drag, startPoint x: 707, startPoint y: 89, endPoint x: 1297, endPoint y: 268, distance: 616.6
copy div "latest thinking with you. First Name Last Name Email Address Job Title Company …"
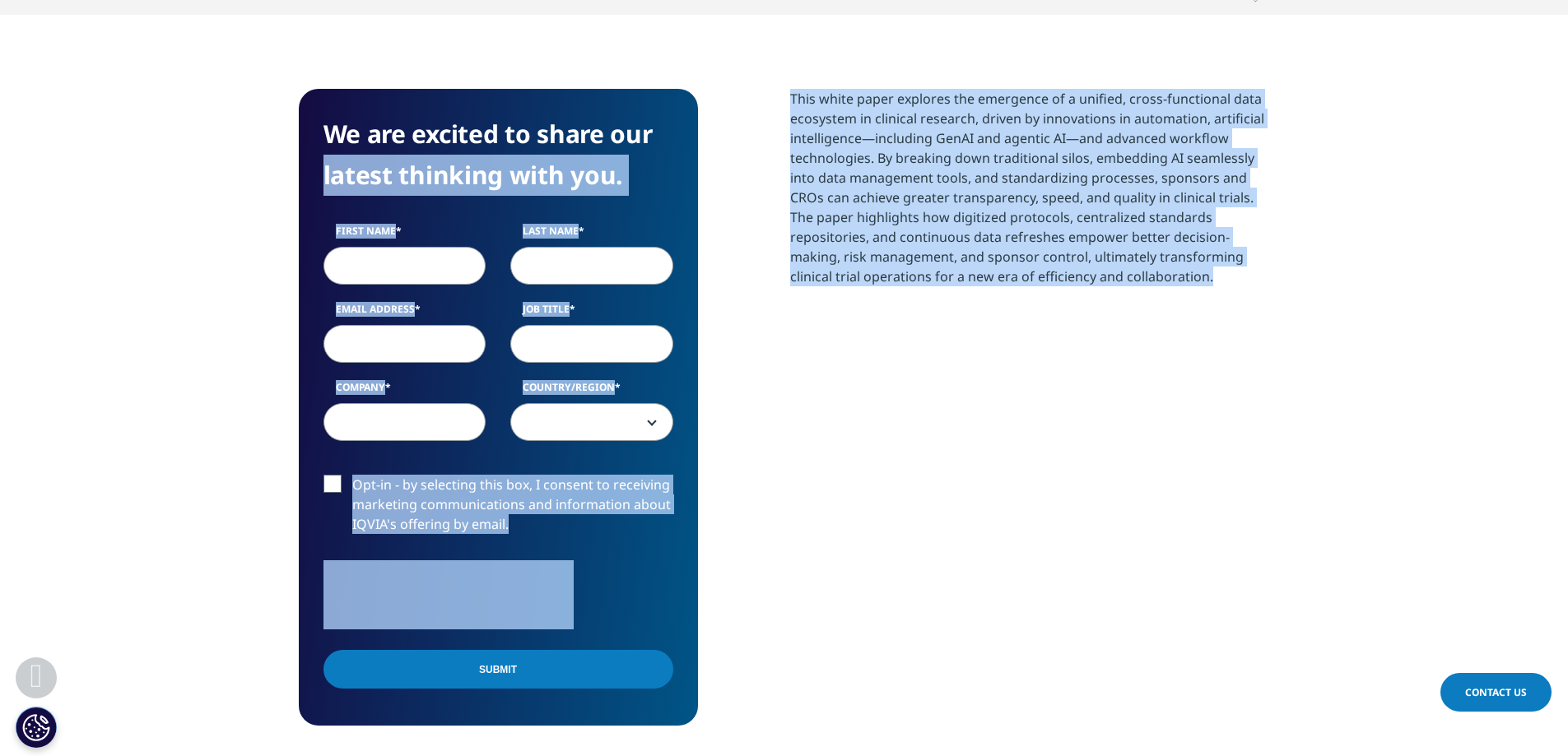
click at [1088, 155] on p "This white paper explores the emergence of a unified, cross-functional data eco…" at bounding box center [1029, 193] width 479 height 210
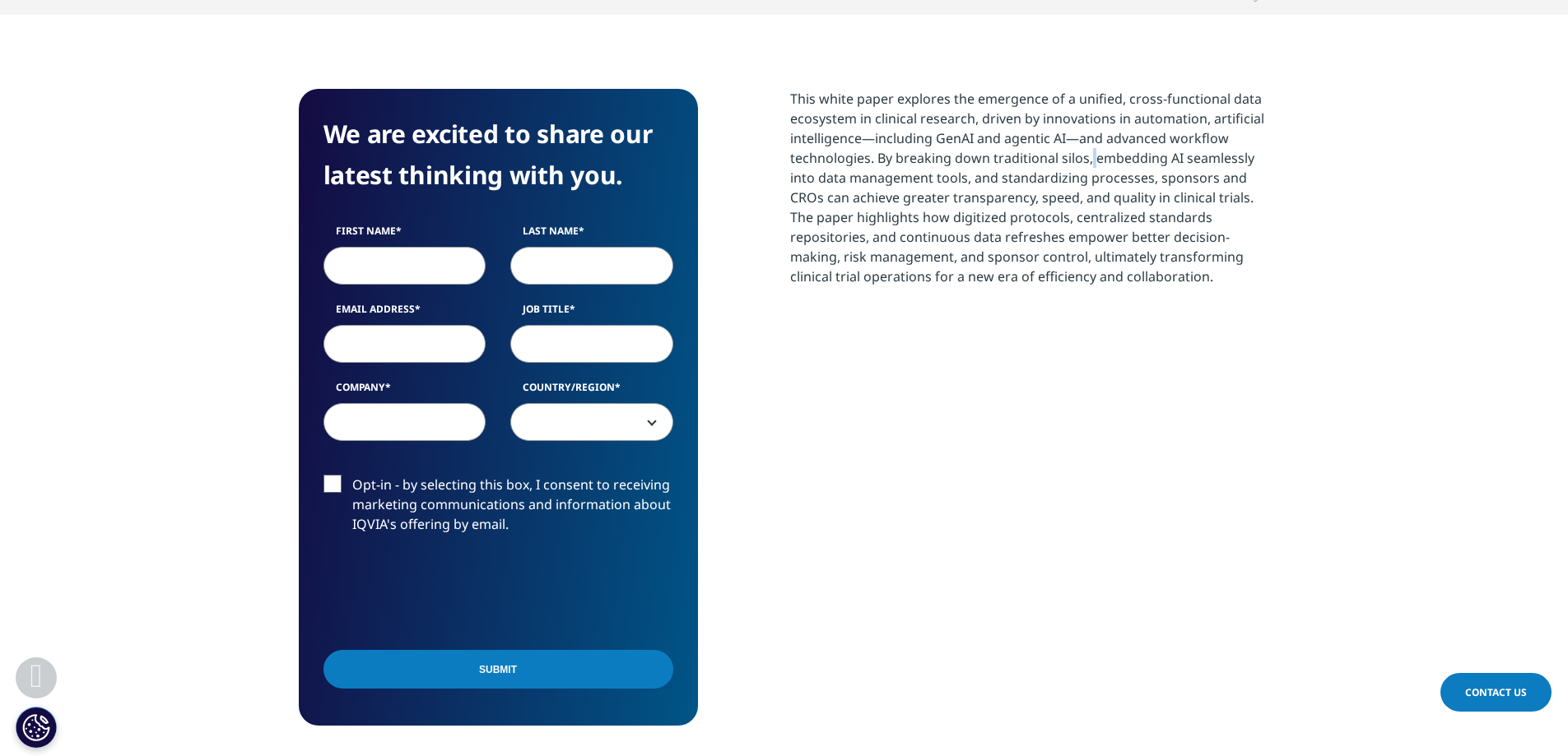
click at [1088, 155] on p "This white paper explores the emergence of a unified, cross-functional data eco…" at bounding box center [1029, 193] width 479 height 210
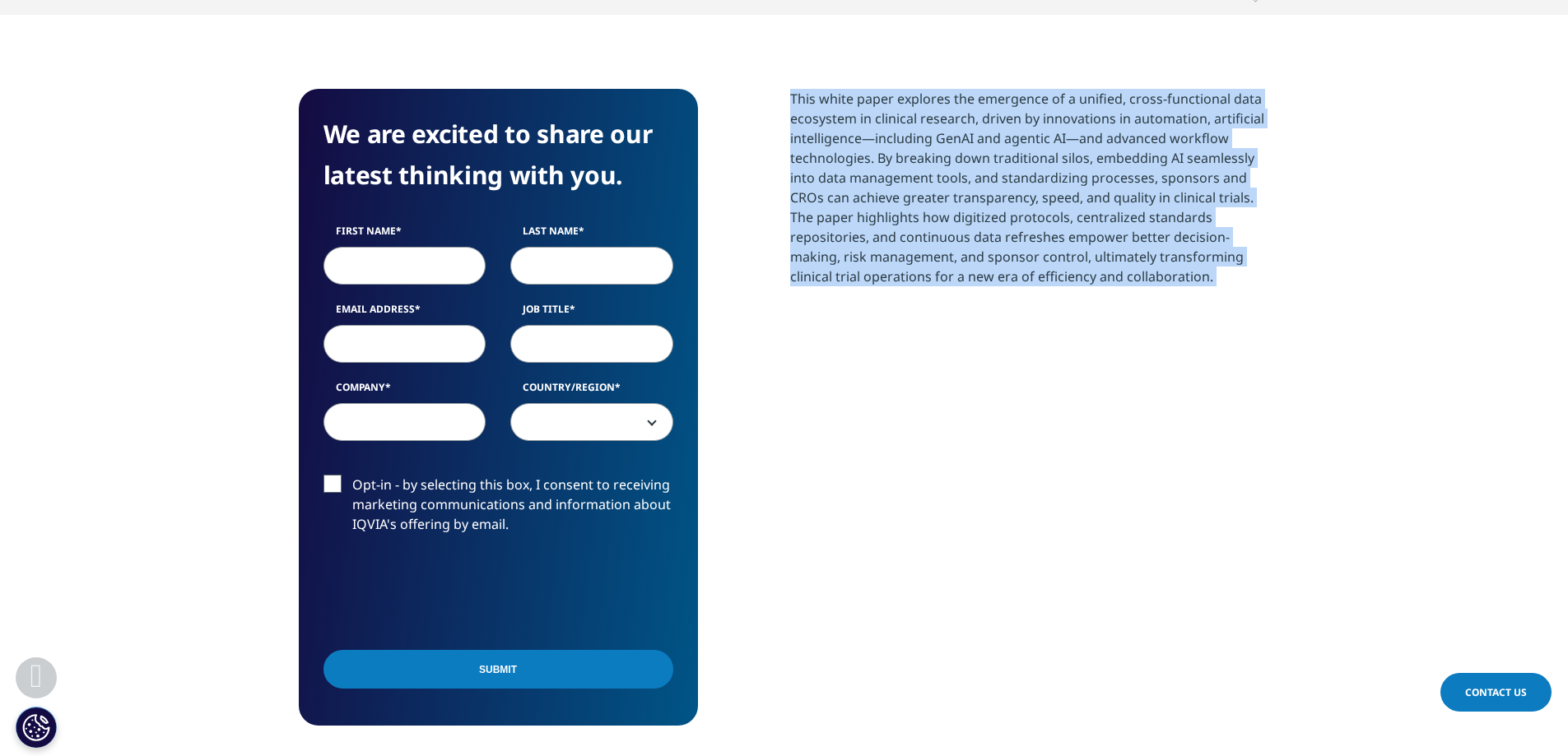
click at [1088, 155] on p "This white paper explores the emergence of a unified, cross-functional data eco…" at bounding box center [1029, 193] width 479 height 210
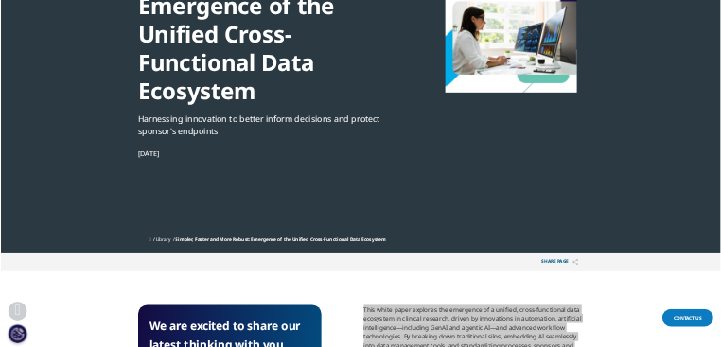
scroll to position [0, 0]
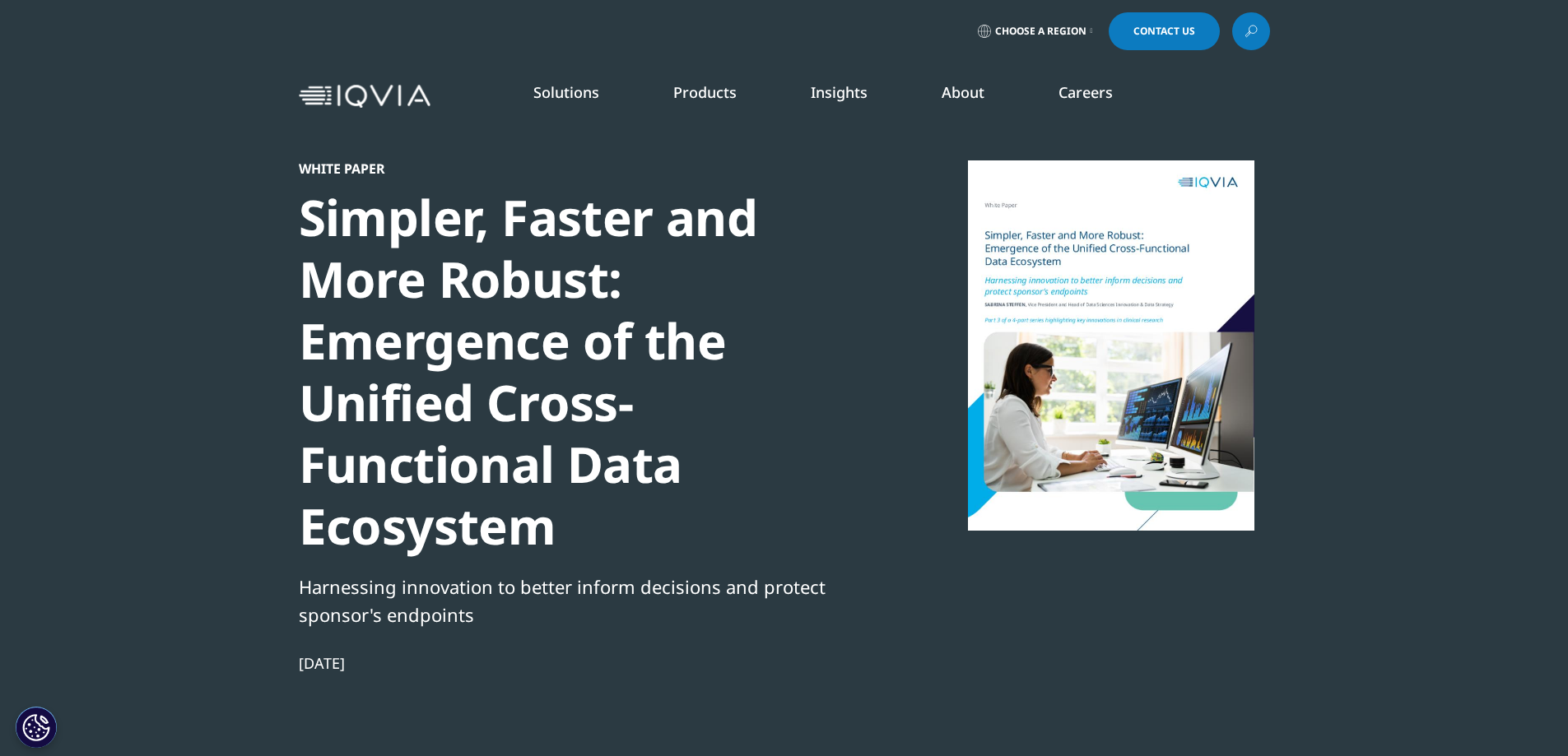
click at [1115, 328] on div at bounding box center [1110, 345] width 318 height 371
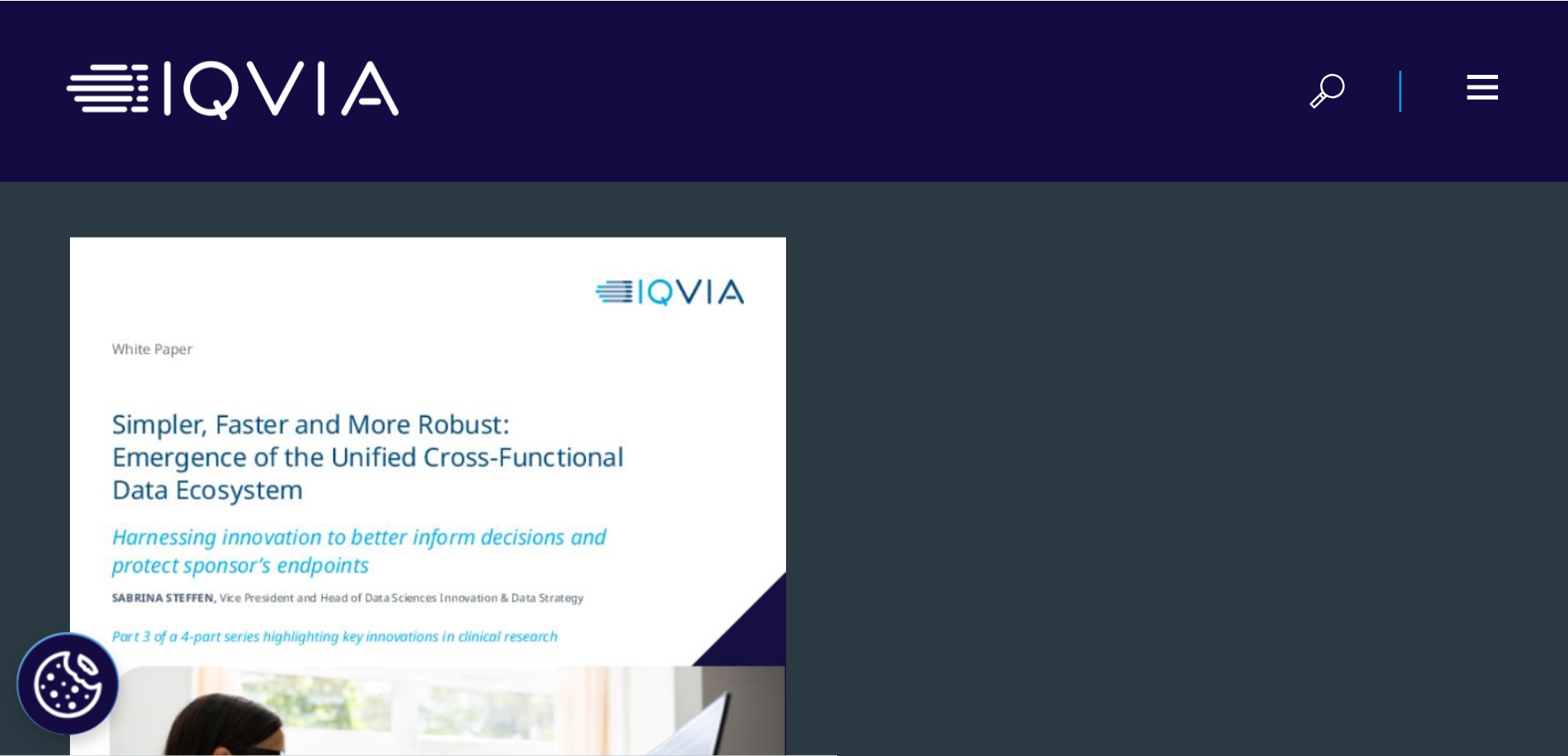
scroll to position [637, 971]
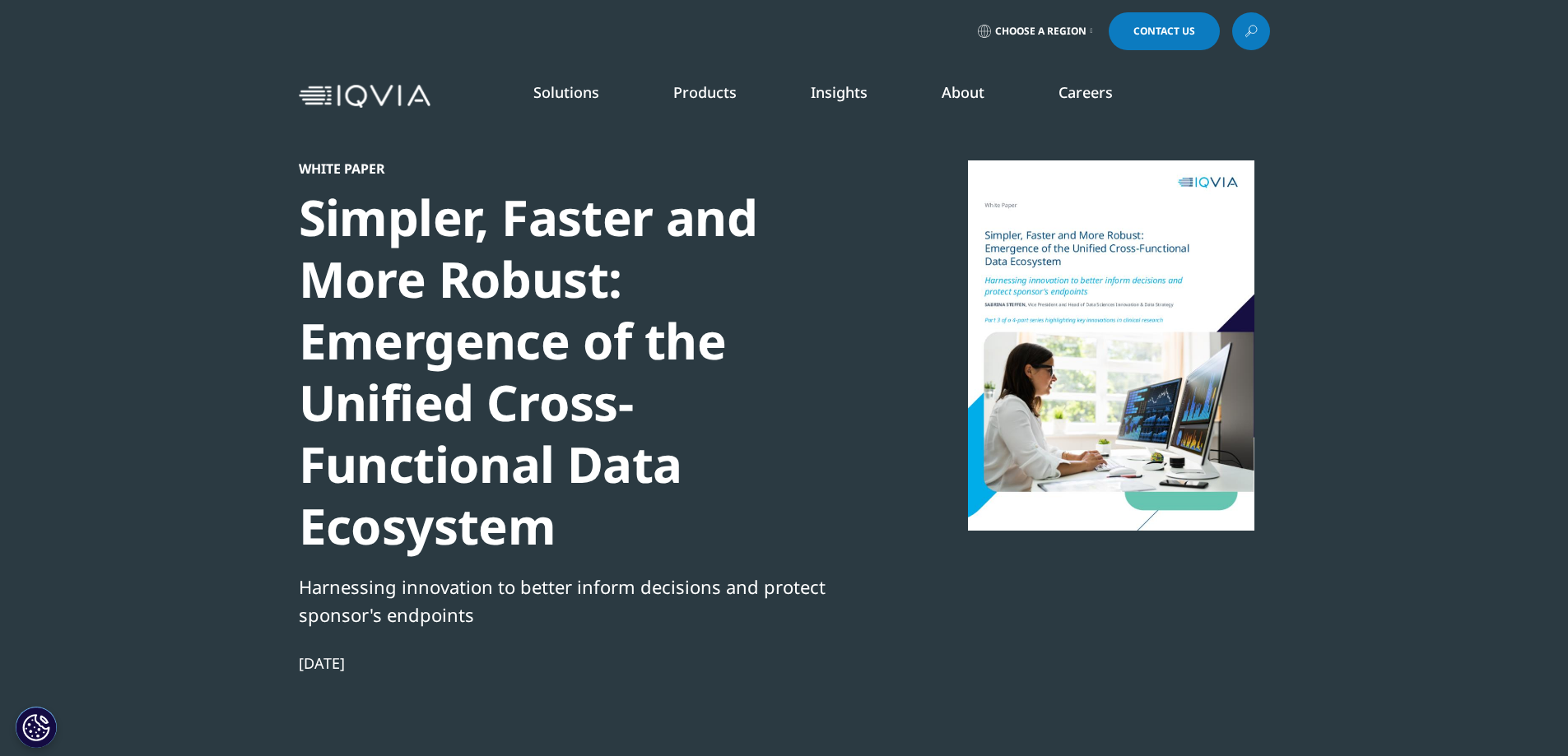
drag, startPoint x: 287, startPoint y: 657, endPoint x: 432, endPoint y: 659, distance: 145.0
click at [432, 659] on section "White Paper Simpler, Faster and More Robust: Emergence of the Unified Cross-Fun…" at bounding box center [784, 440] width 1568 height 881
copy div "Sep 22, 2025"
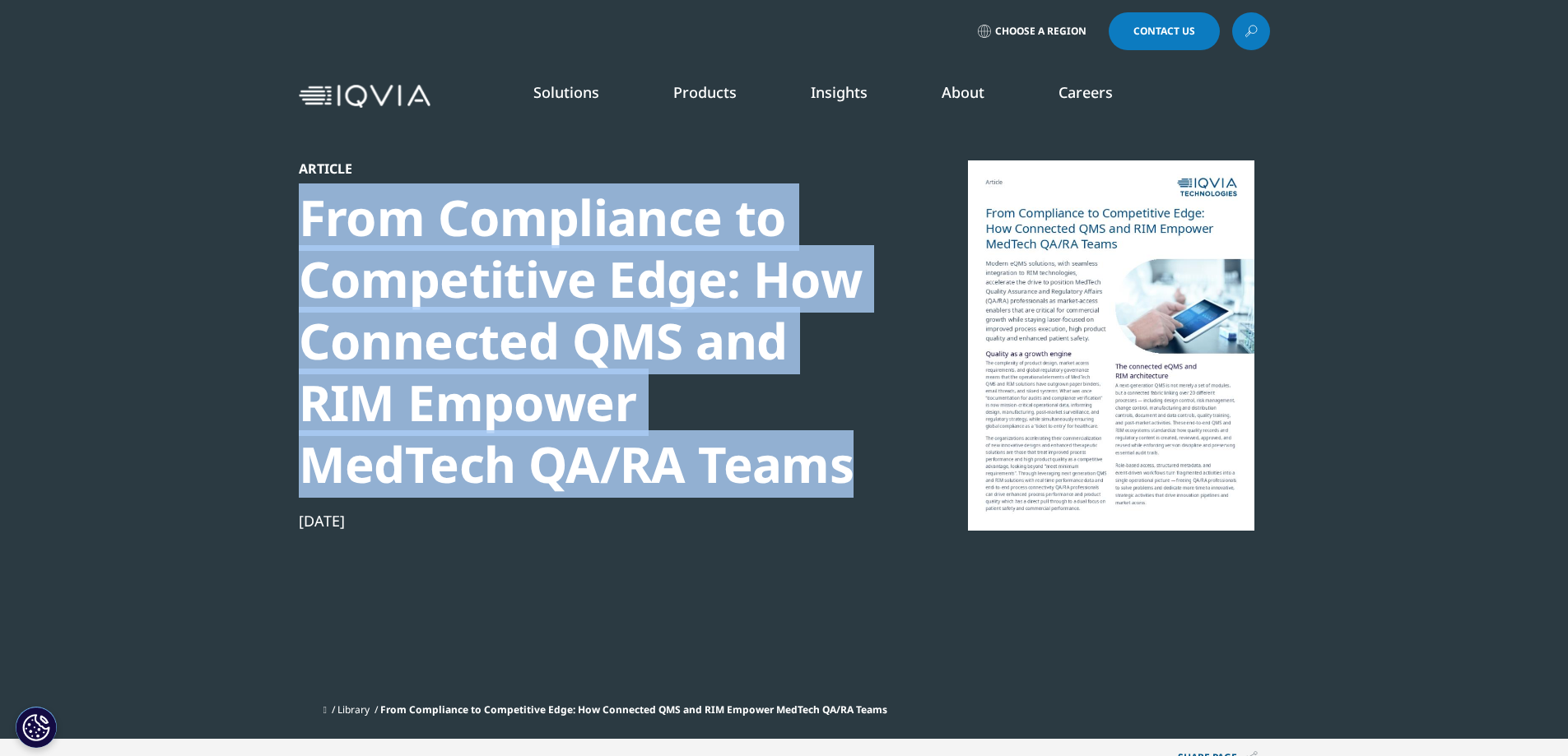
drag, startPoint x: 294, startPoint y: 211, endPoint x: 675, endPoint y: 446, distance: 447.6
click at [680, 444] on section "Article From Compliance to Competitive Edge: How Connected QMS and RIM Empower …" at bounding box center [784, 369] width 1568 height 739
copy div "From Compliance to Competitive Edge: How Connected QMS and RIM Empower MedTech …"
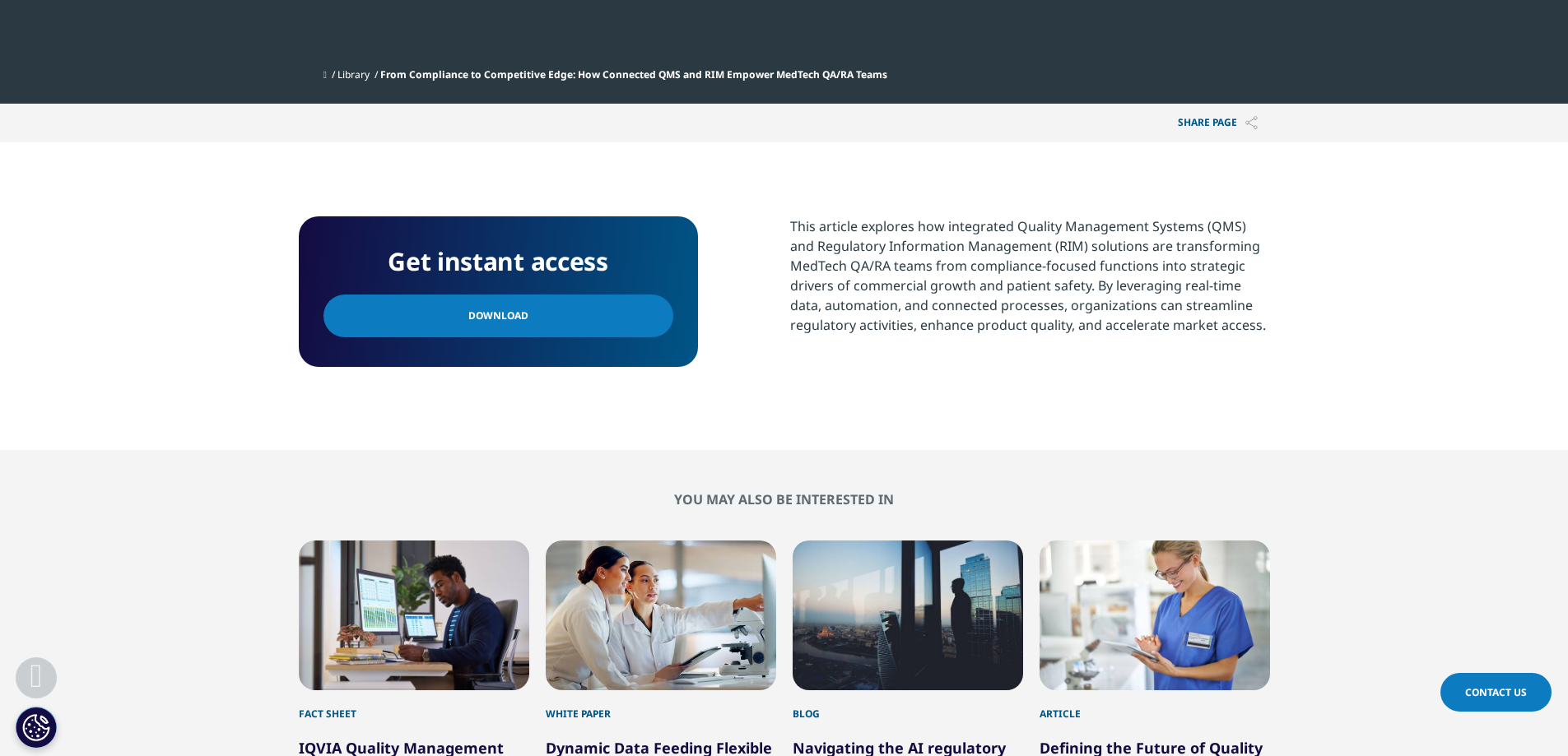
scroll to position [659, 0]
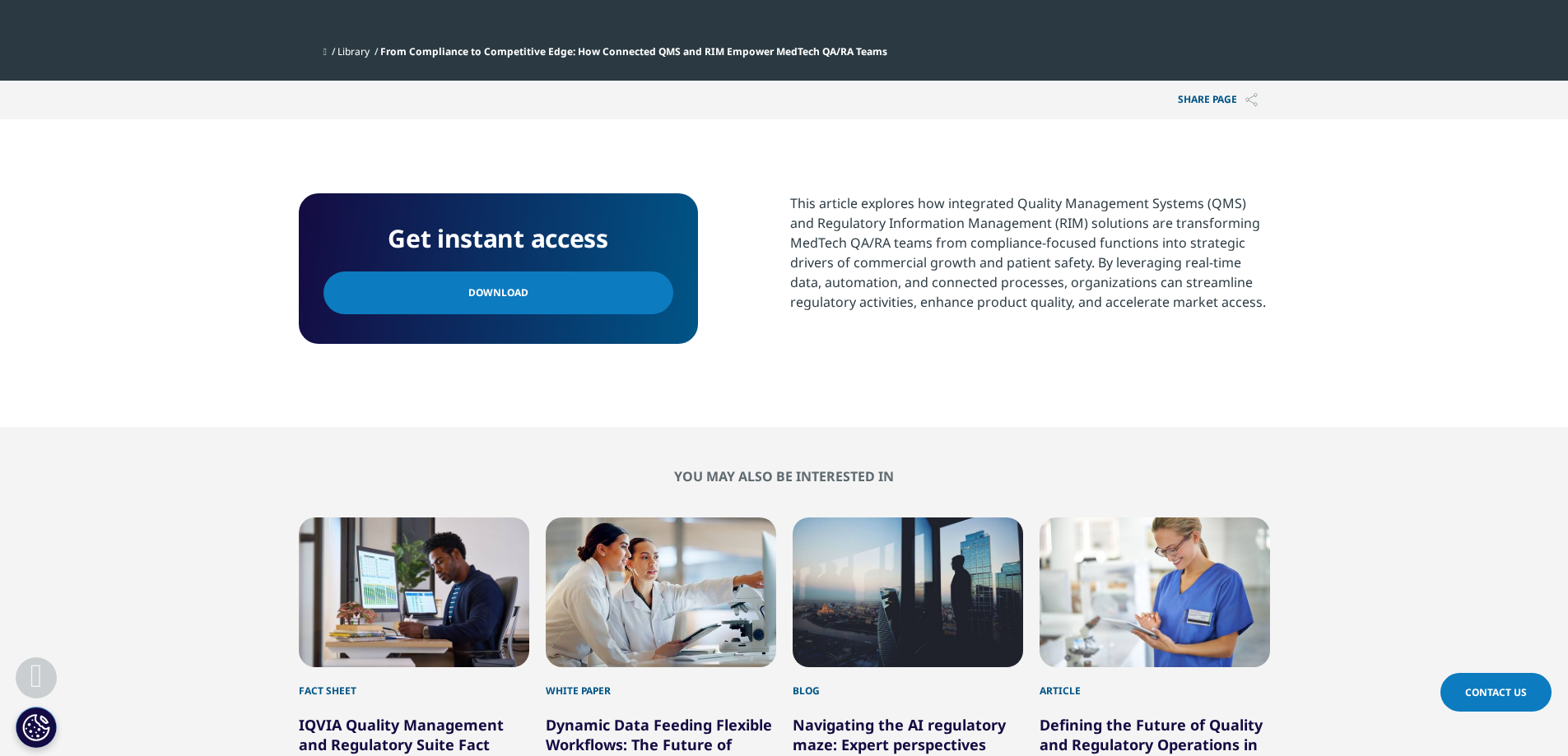
drag, startPoint x: 774, startPoint y: 193, endPoint x: 1302, endPoint y: 319, distance: 542.8
click at [1302, 319] on section "Get instant access Download This article explores how integrated Quality Manage…" at bounding box center [784, 273] width 1568 height 308
copy div "This article explores how integrated Quality Management Systems (QMS) and Regul…"
drag, startPoint x: 445, startPoint y: 302, endPoint x: 466, endPoint y: 319, distance: 27.0
click at [445, 302] on link "Download" at bounding box center [499, 292] width 350 height 43
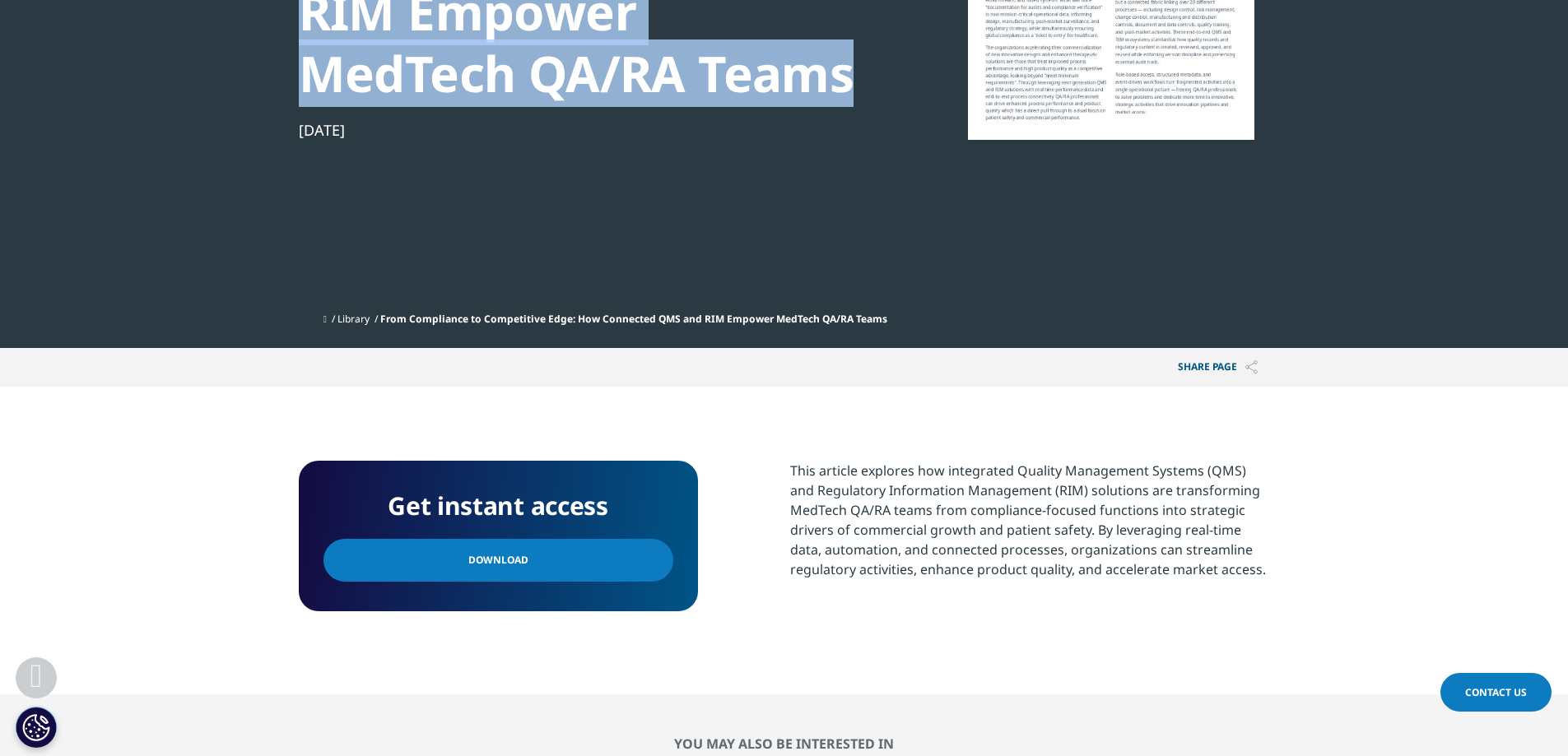
scroll to position [0, 0]
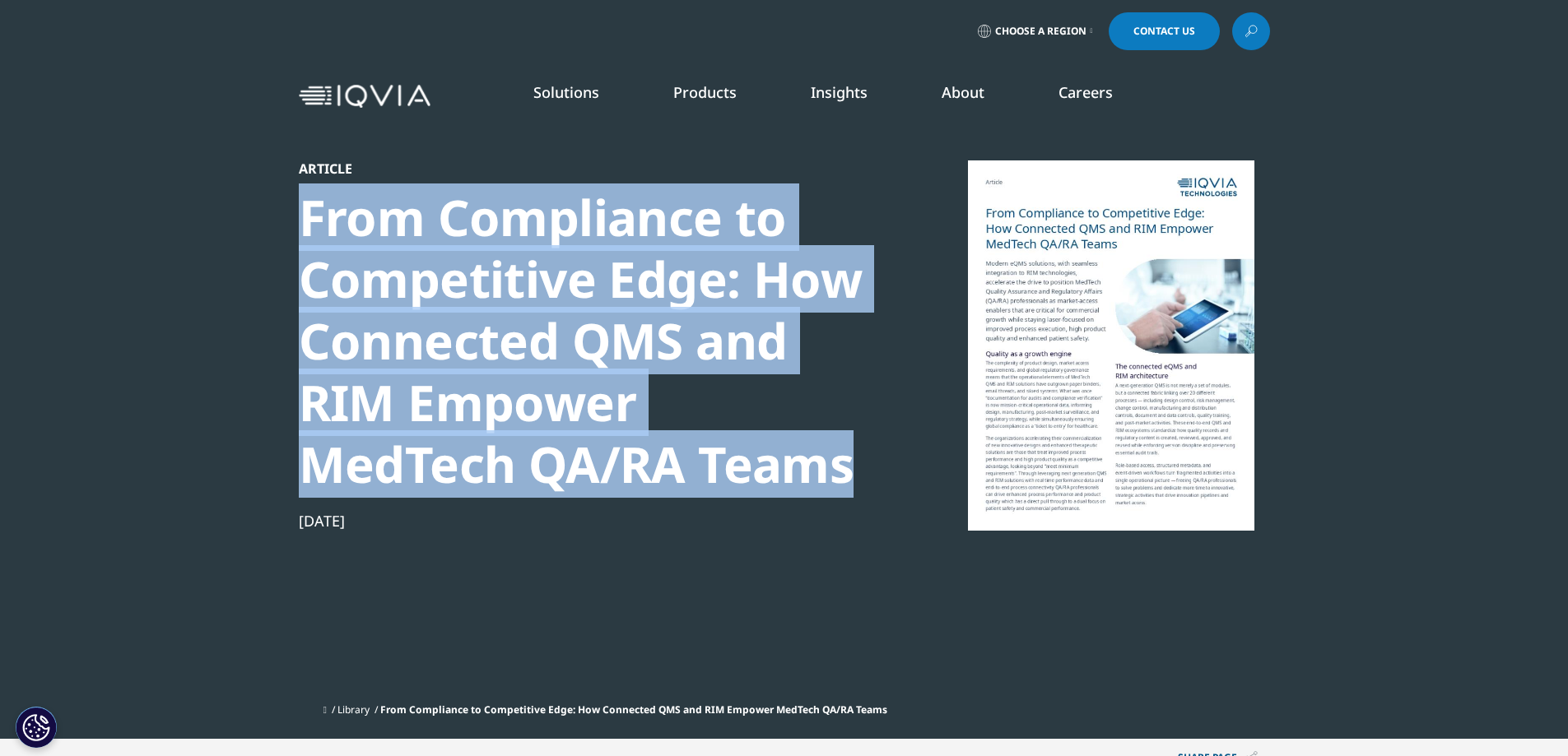
drag, startPoint x: 405, startPoint y: 523, endPoint x: 285, endPoint y: 524, distance: 120.0
click at [285, 524] on section "Article From Compliance to Competitive Edge: How Connected QMS and RIM Empower …" at bounding box center [784, 369] width 1568 height 739
copy div "Sep 19, 2025"
drag, startPoint x: 281, startPoint y: 213, endPoint x: 714, endPoint y: 470, distance: 503.5
click at [714, 470] on section "Article From Compliance to Competitive Edge: How Connected QMS and RIM Empower …" at bounding box center [784, 369] width 1568 height 739
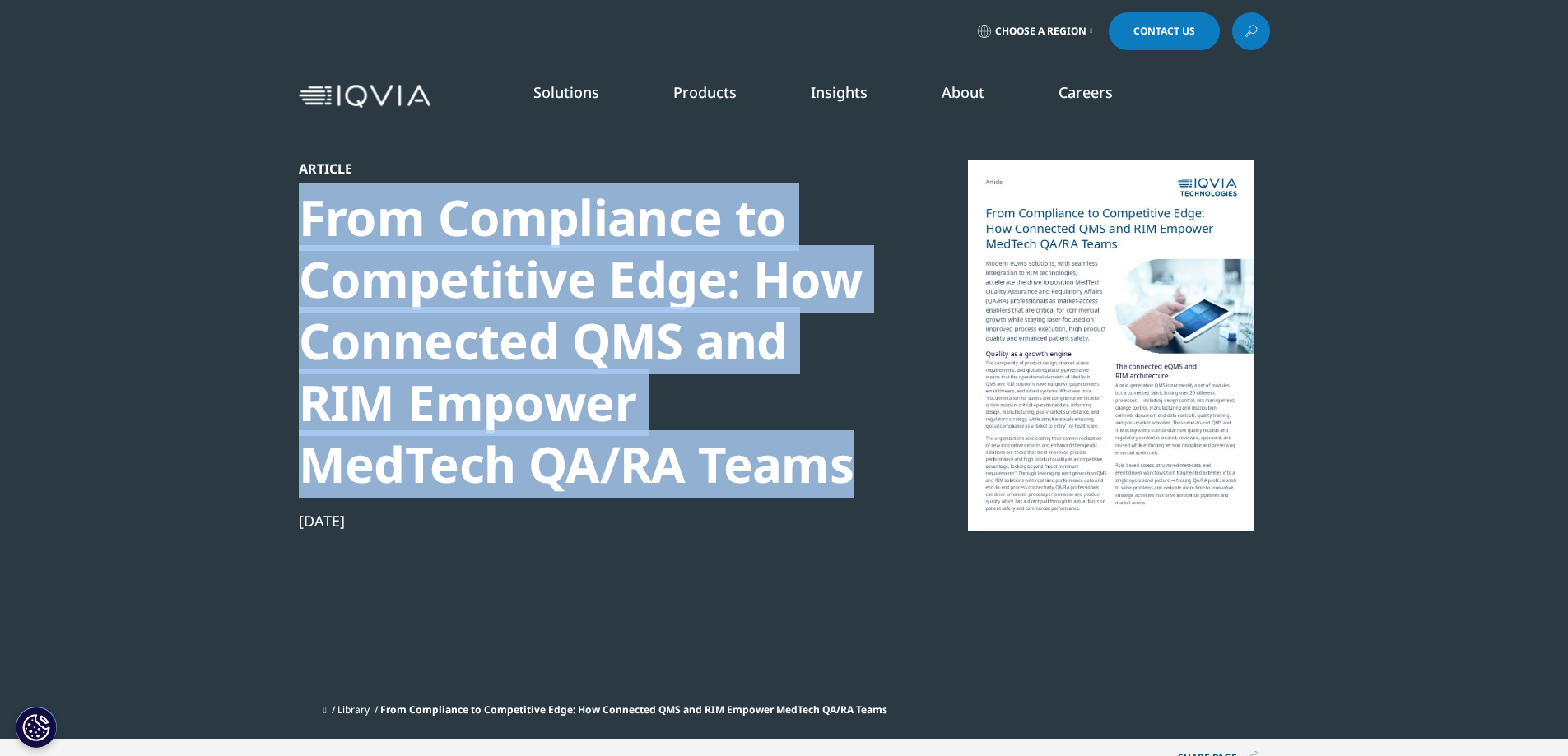
click at [714, 470] on div "From Compliance to Competitive Edge: How Connected QMS and RIM Empower MedTech …" at bounding box center [580, 341] width 565 height 309
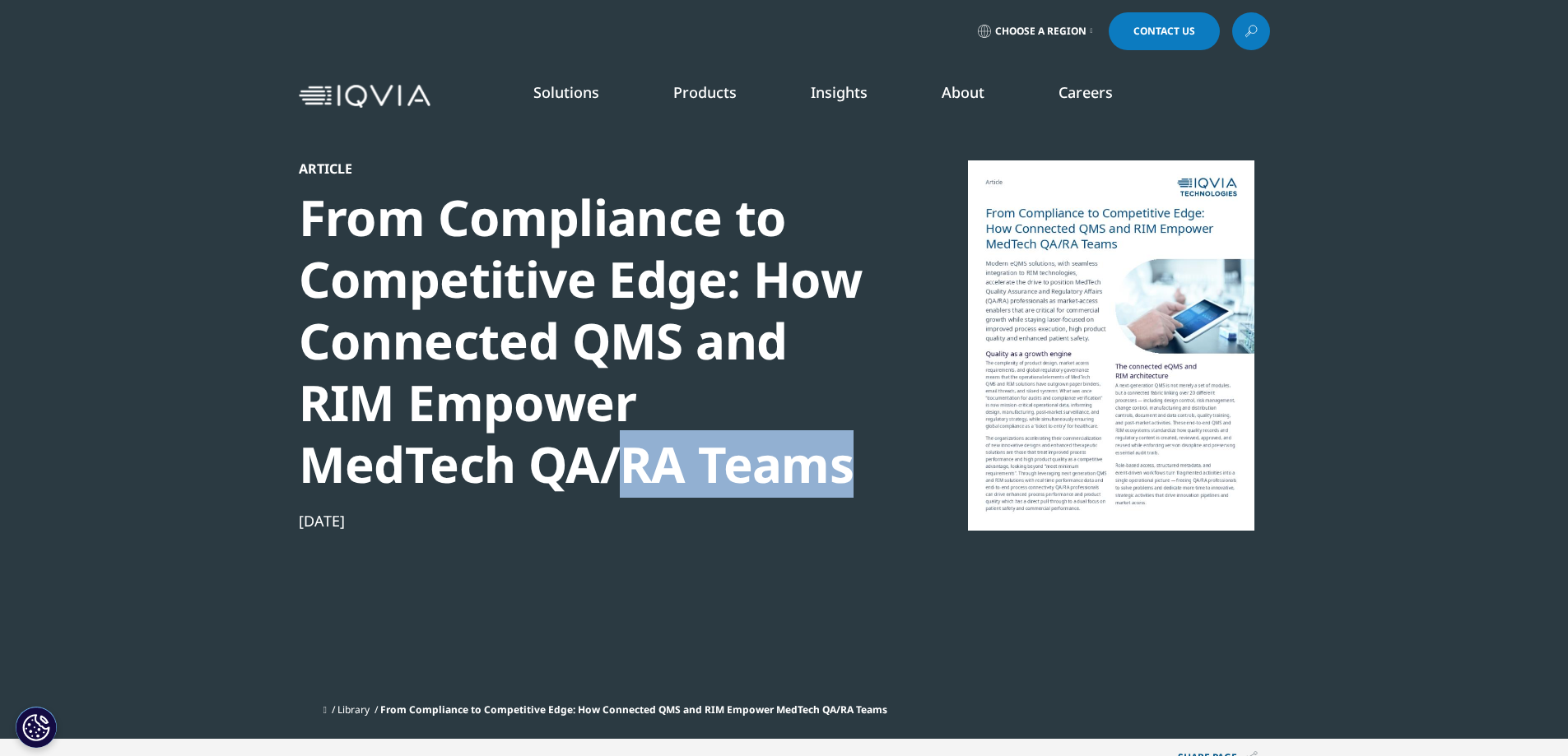
drag, startPoint x: 647, startPoint y: 429, endPoint x: 392, endPoint y: 440, distance: 255.2
click at [392, 440] on div "From Compliance to Competitive Edge: How Connected QMS and RIM Empower MedTech …" at bounding box center [580, 341] width 565 height 309
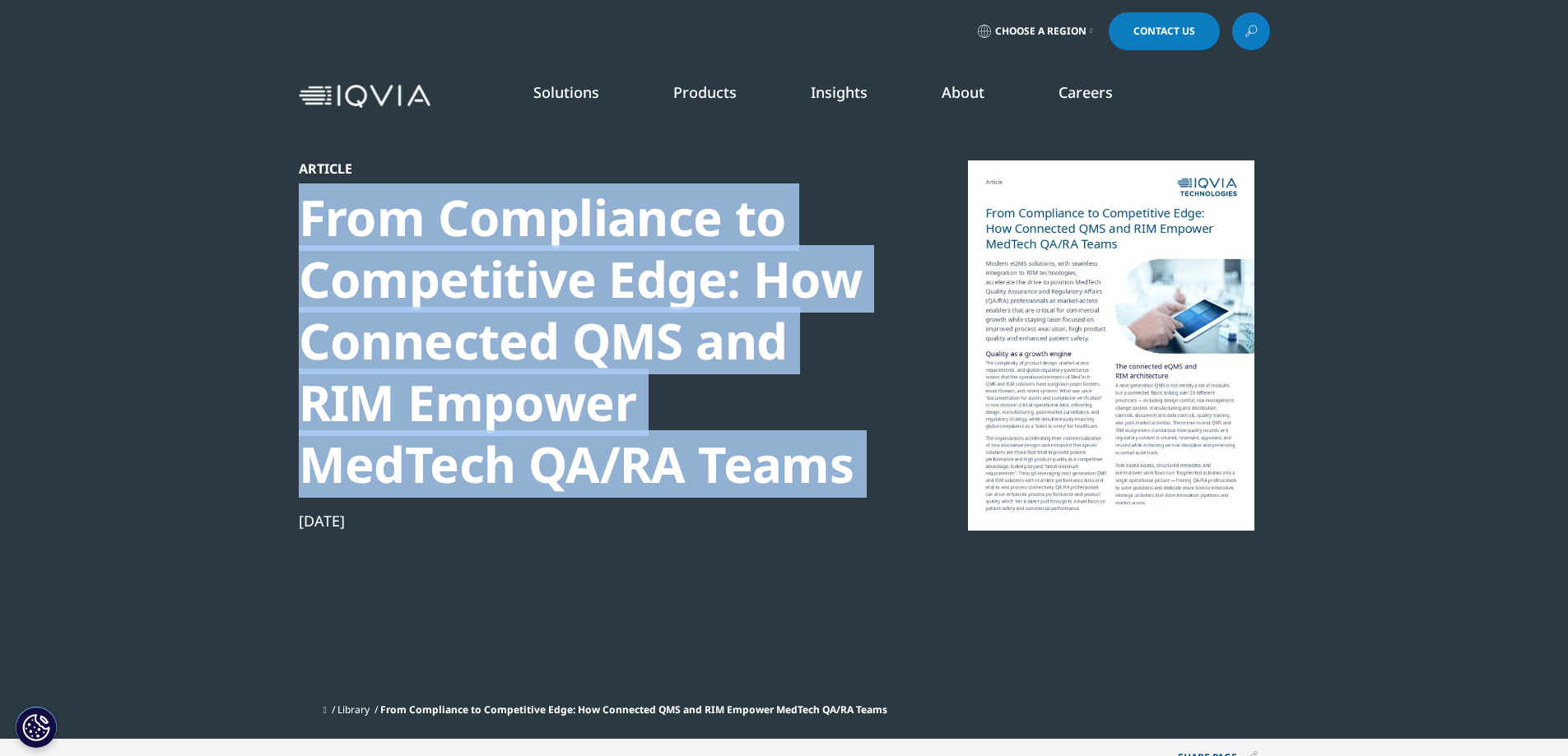
drag, startPoint x: 392, startPoint y: 440, endPoint x: 344, endPoint y: 303, distance: 145.2
click at [344, 303] on div "From Compliance to Competitive Edge: How Connected QMS and RIM Empower MedTech …" at bounding box center [580, 341] width 565 height 309
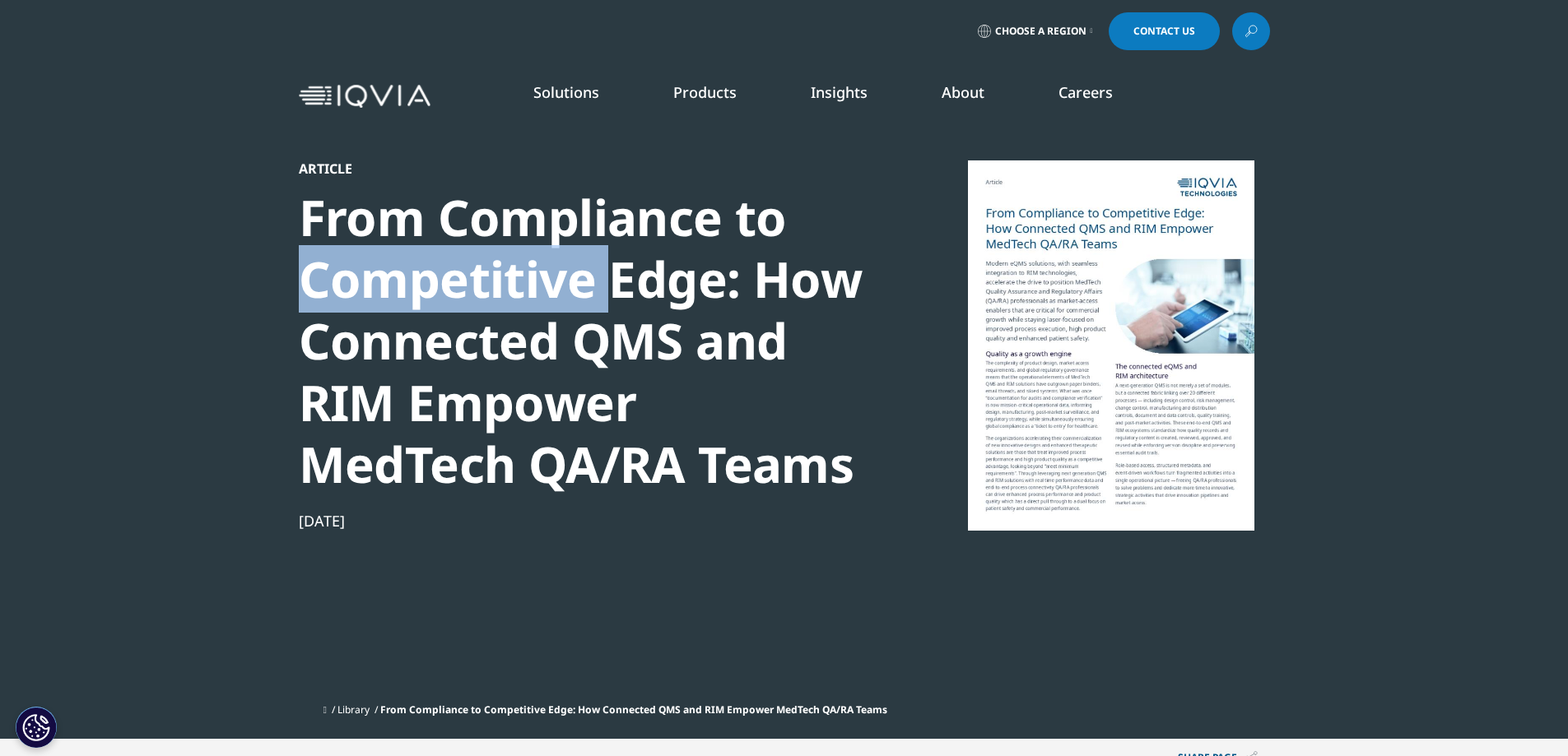
click at [344, 303] on div "From Compliance to Competitive Edge: How Connected QMS and RIM Empower MedTech …" at bounding box center [580, 341] width 565 height 309
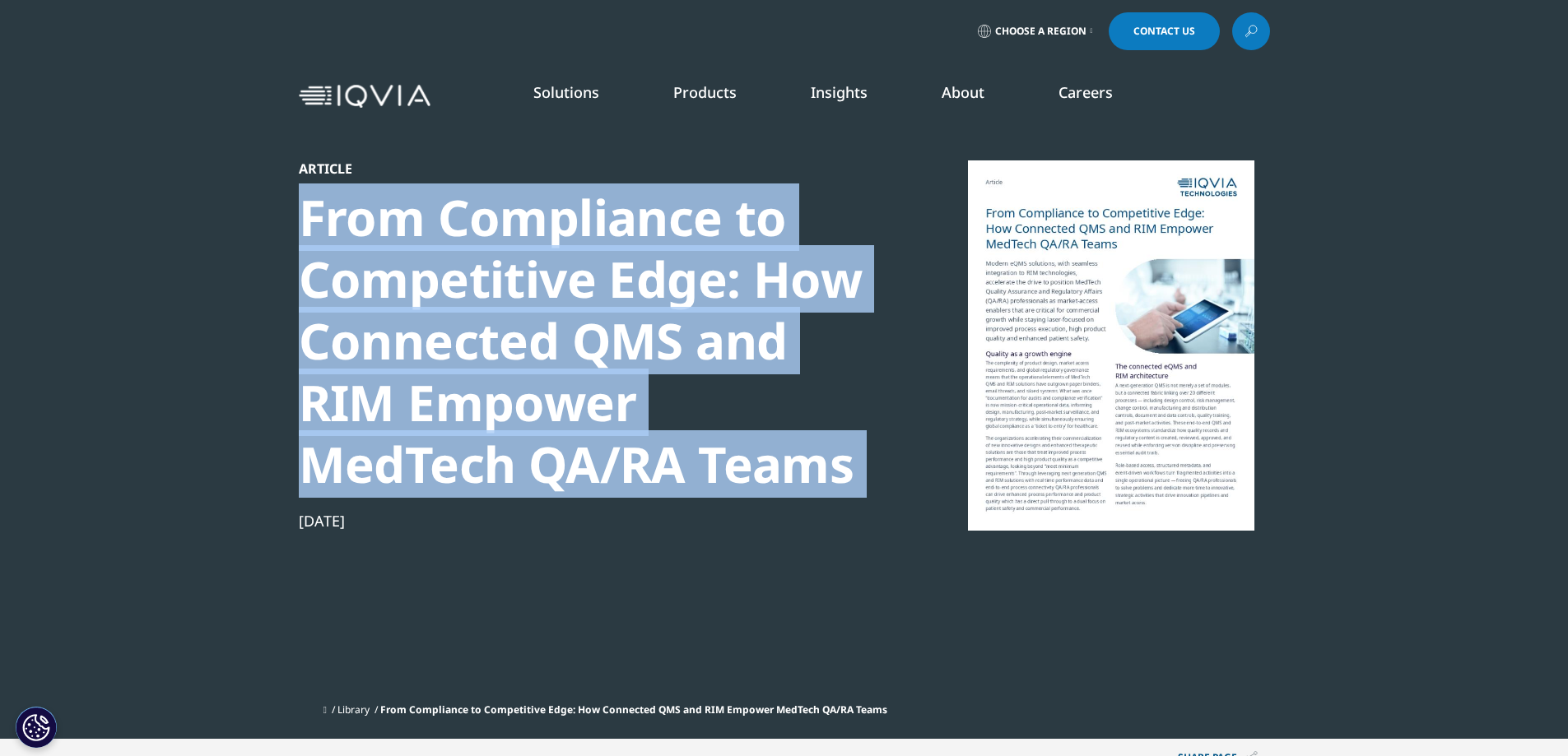
drag, startPoint x: 344, startPoint y: 303, endPoint x: 425, endPoint y: 433, distance: 153.2
click at [425, 433] on div "From Compliance to Competitive Edge: How Connected QMS and RIM Empower MedTech …" at bounding box center [580, 341] width 565 height 309
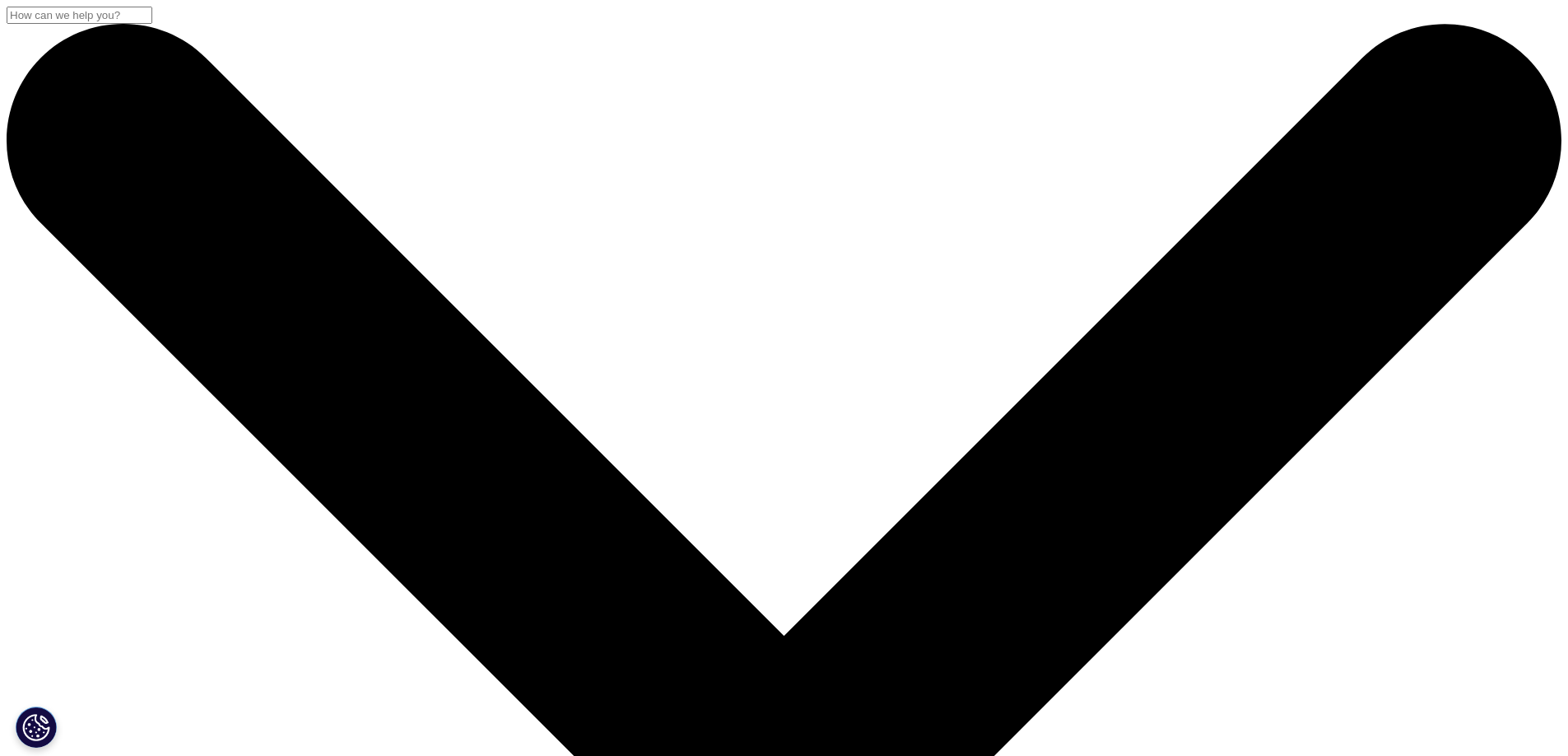
drag, startPoint x: 298, startPoint y: 216, endPoint x: 690, endPoint y: 335, distance: 409.7
copy div "Mind over matter: The growing momentum of CNS innovation"
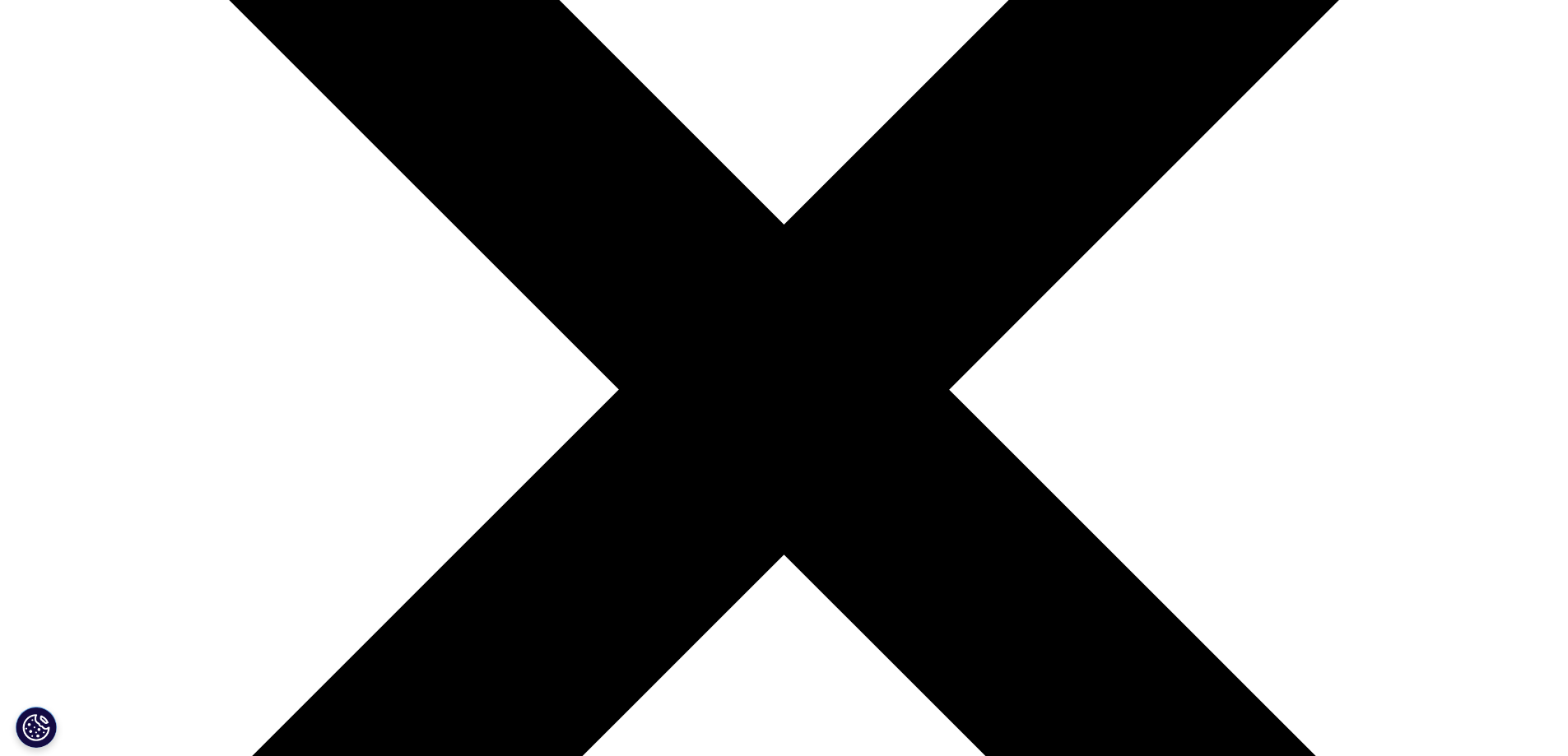
drag, startPoint x: 790, startPoint y: 393, endPoint x: 1092, endPoint y: 622, distance: 379.0
copy div "Central nervous system (CNS) disorders, from [MEDICAL_DATA] and [PERSON_NAME] t…"
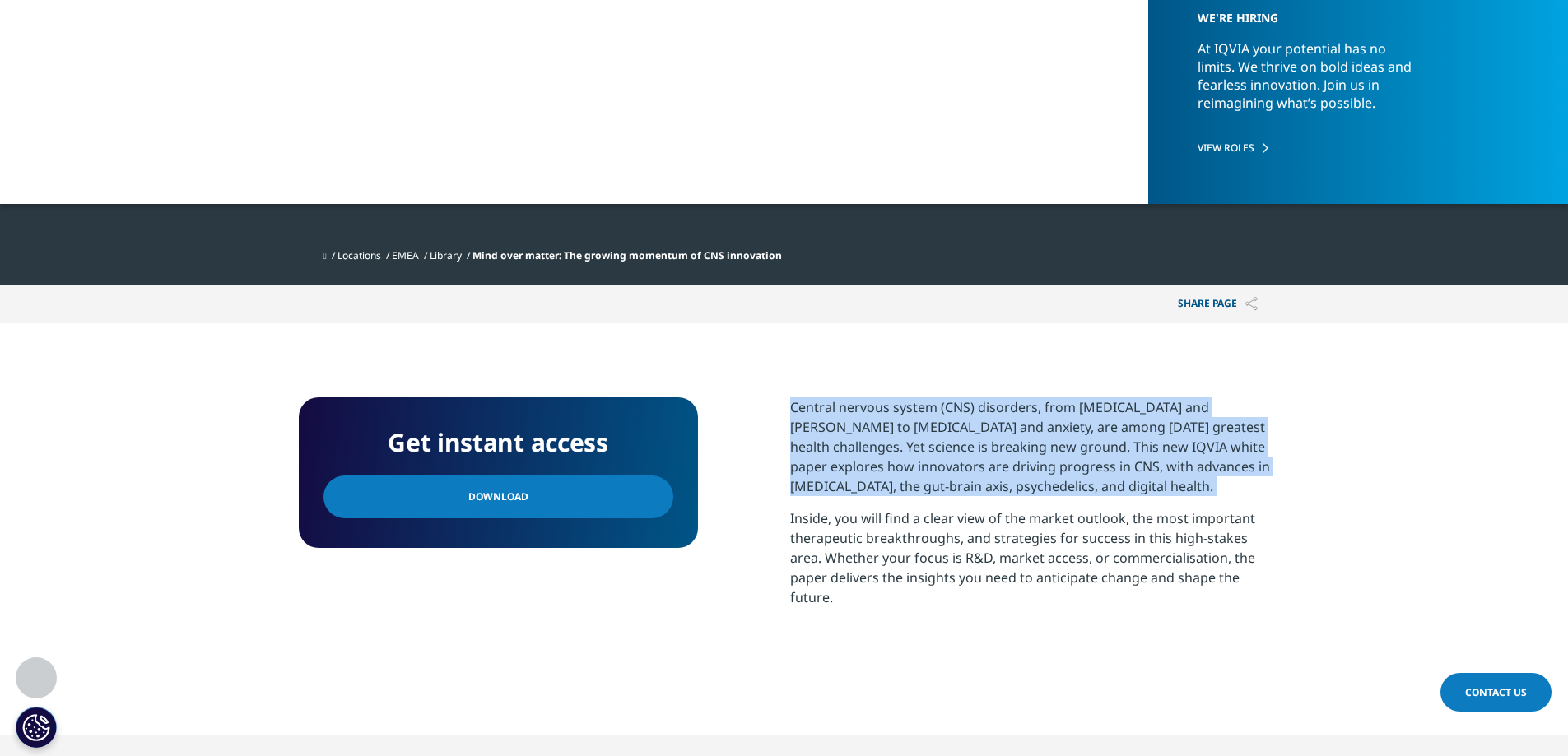
click at [999, 472] on p "Central nervous system (CNS) disorders, from Alzheimer's and Parkinson's to dep…" at bounding box center [1029, 453] width 479 height 111
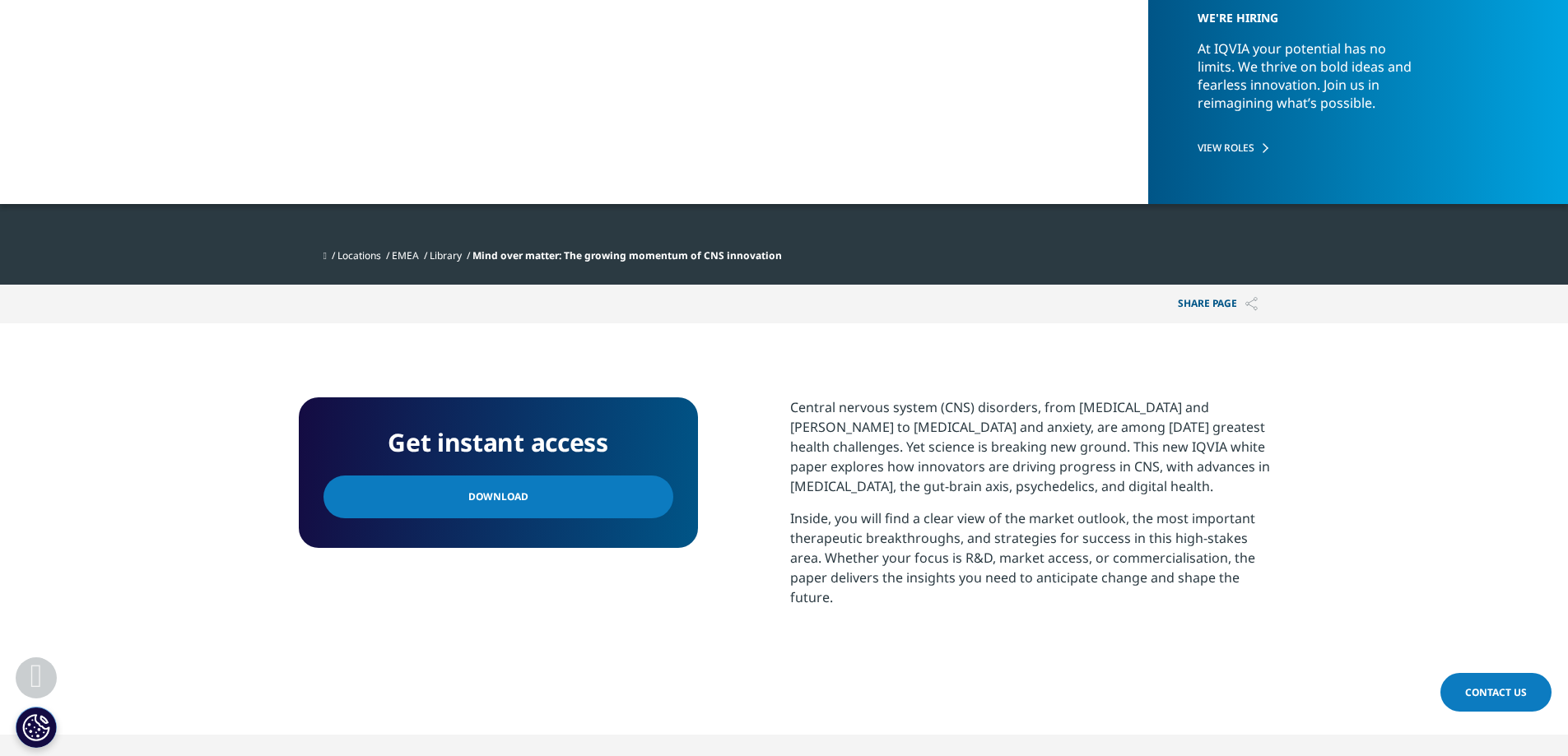
click at [1090, 560] on p "Inside, you will find a clear view of the market outlook, the most important th…" at bounding box center [1029, 564] width 479 height 111
drag, startPoint x: 486, startPoint y: 491, endPoint x: 355, endPoint y: 21, distance: 487.9
click at [486, 491] on span "Download" at bounding box center [498, 497] width 60 height 18
drag, startPoint x: 531, startPoint y: 493, endPoint x: 529, endPoint y: 467, distance: 26.1
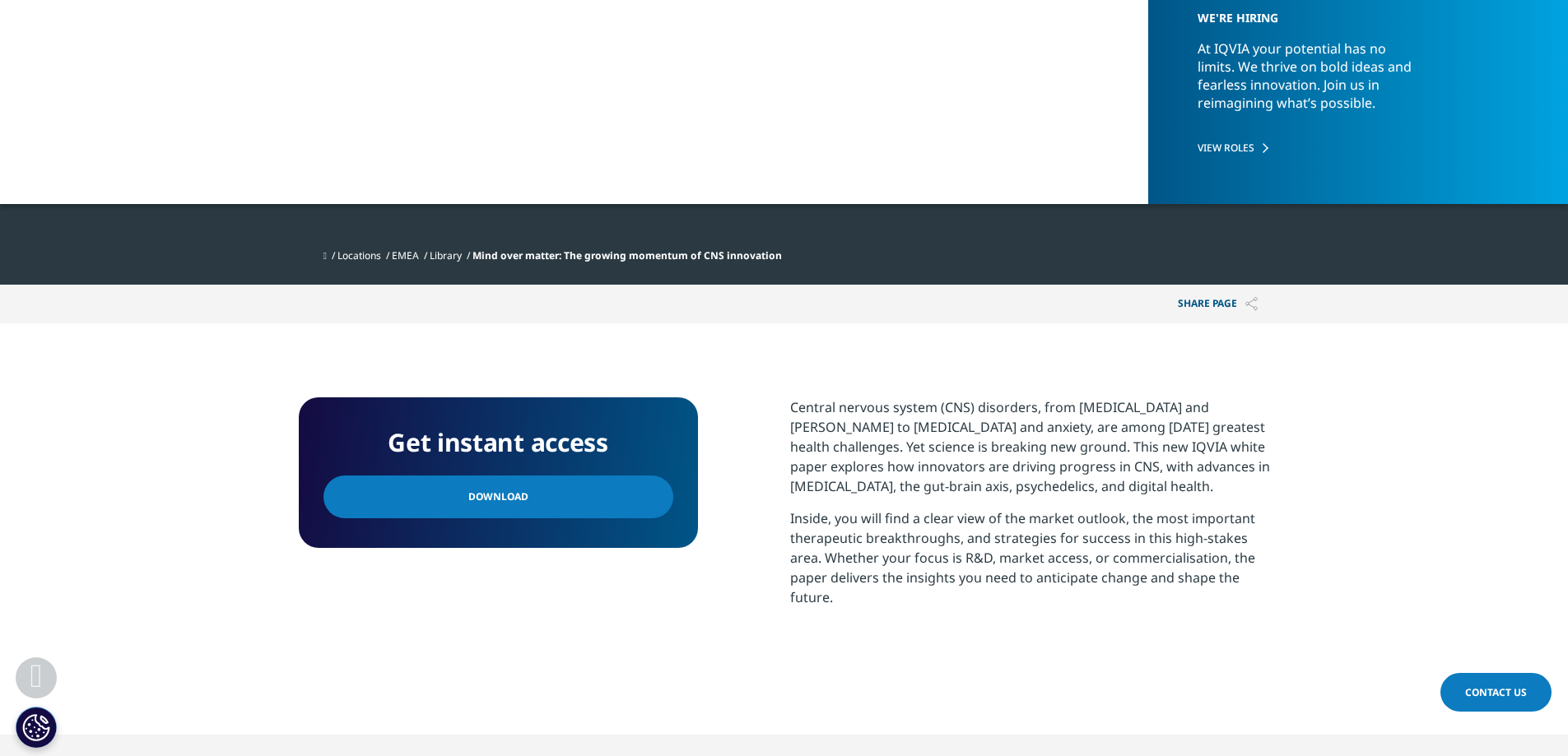
click at [531, 493] on link "Download" at bounding box center [499, 497] width 350 height 43
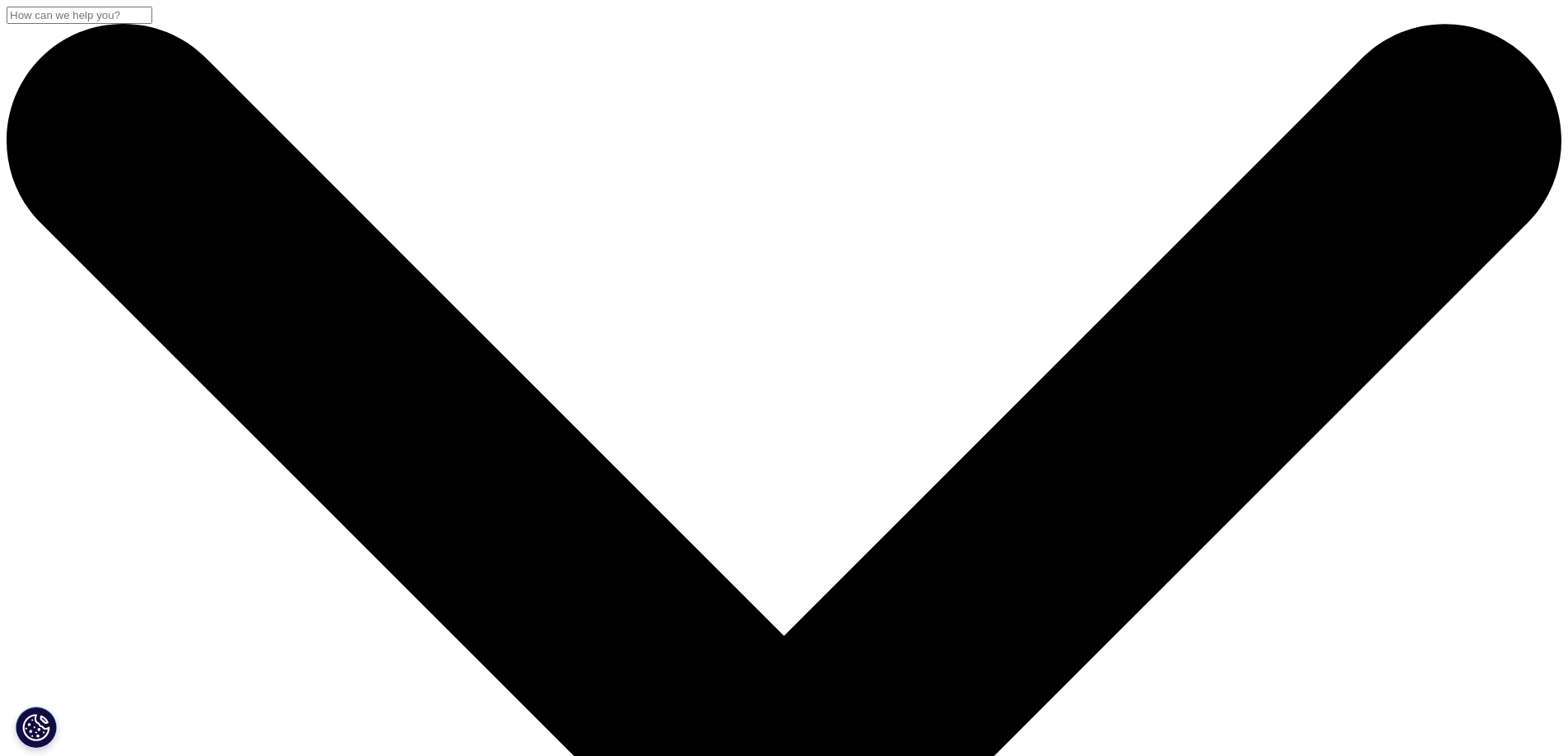
drag, startPoint x: 288, startPoint y: 195, endPoint x: 787, endPoint y: 330, distance: 516.9
copy div "Drug Safety in Pregnancy: Methods and Challenges"
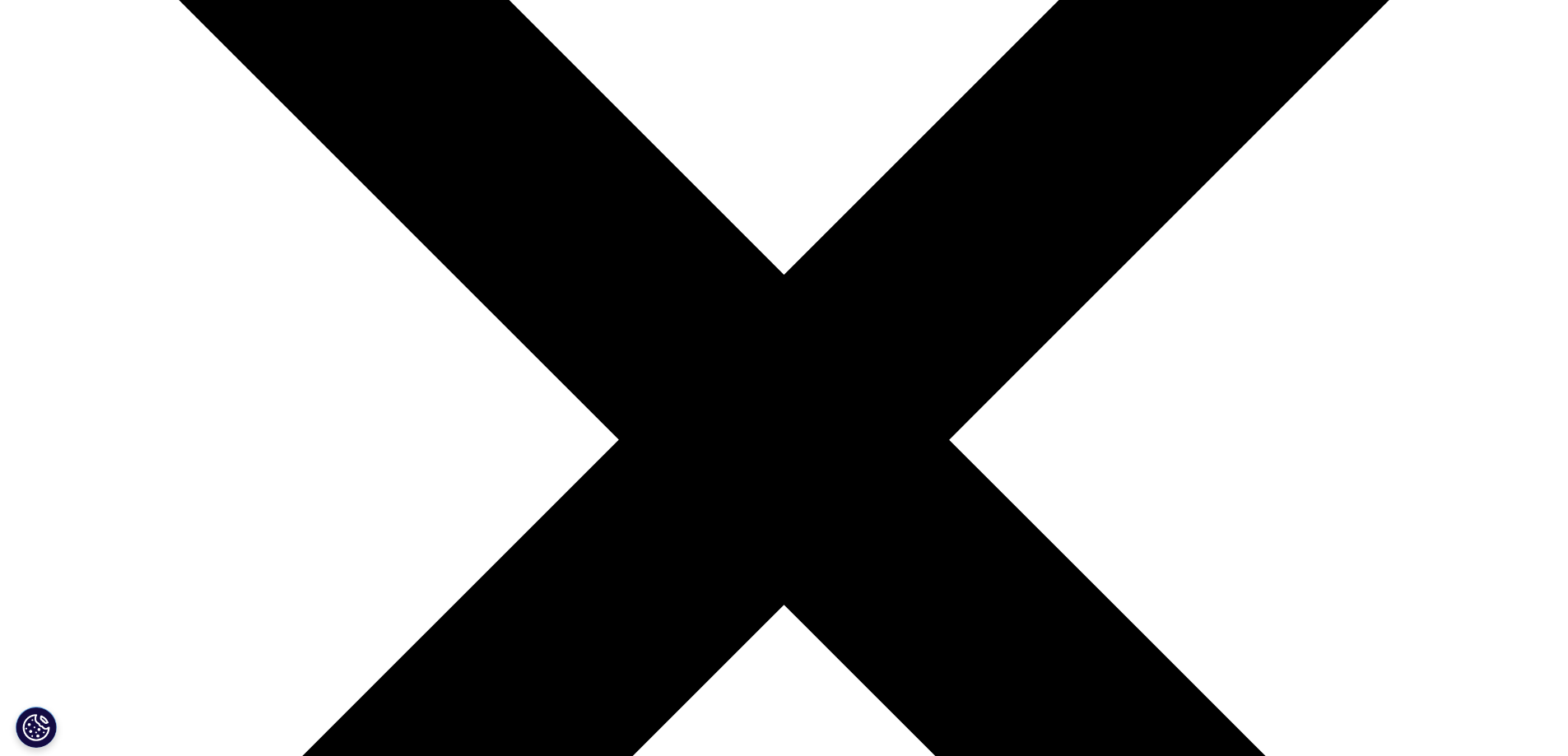
scroll to position [493, 0]
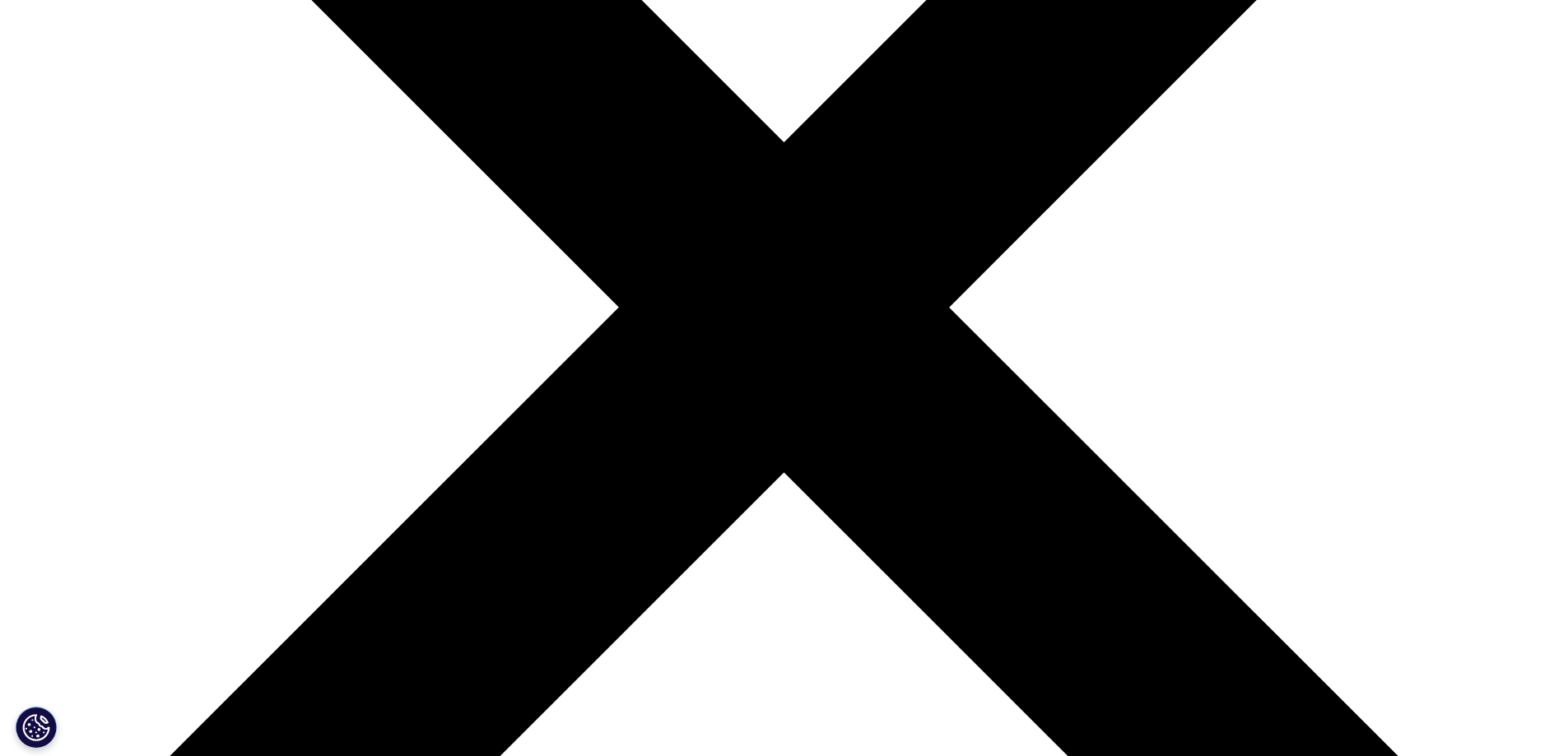
drag, startPoint x: 747, startPoint y: 318, endPoint x: 1099, endPoint y: 433, distance: 370.3
copy div "This is a review of the current landscape, challenges, and advancements in eval…"
drag, startPoint x: 536, startPoint y: 417, endPoint x: 420, endPoint y: 353, distance: 132.5
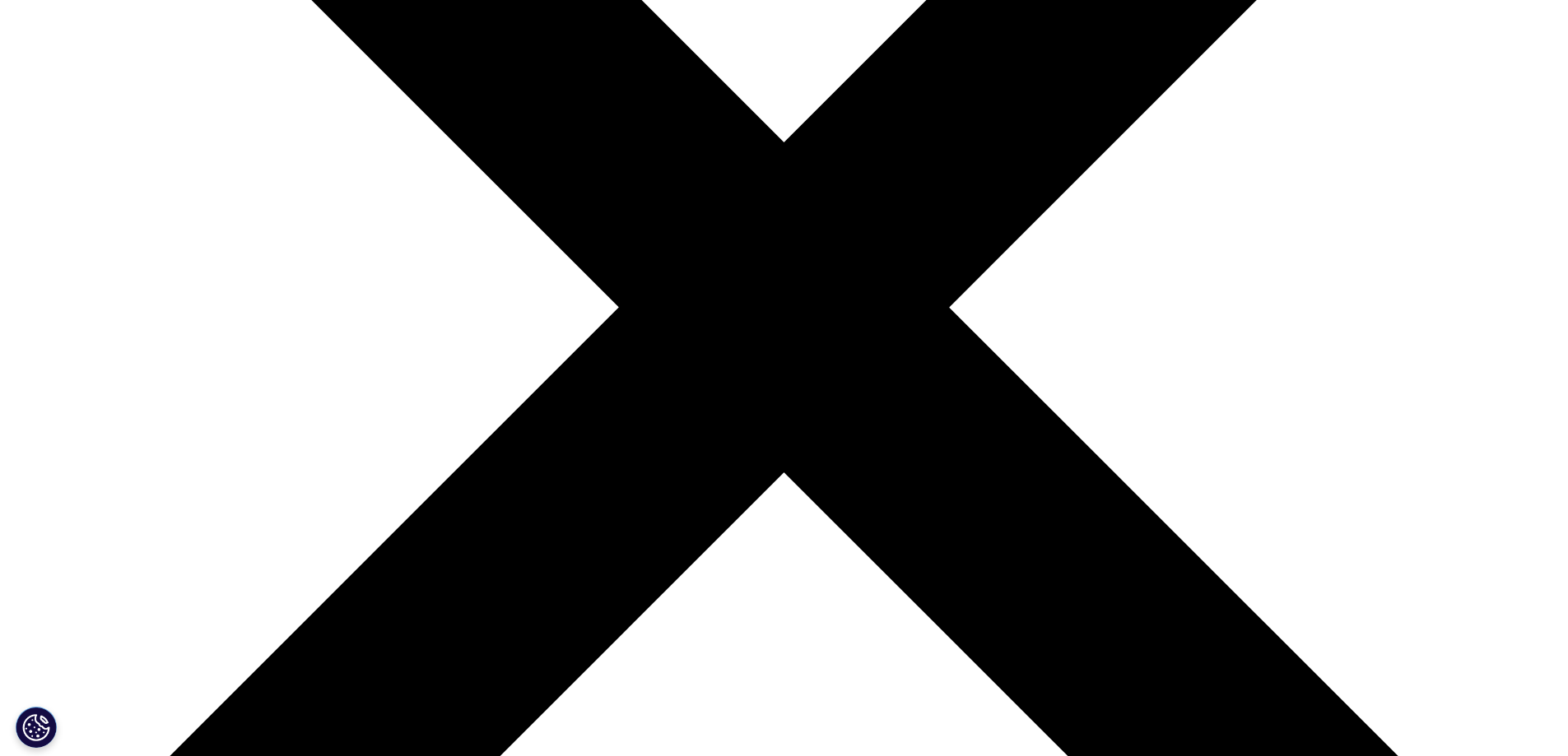
scroll to position [164, 0]
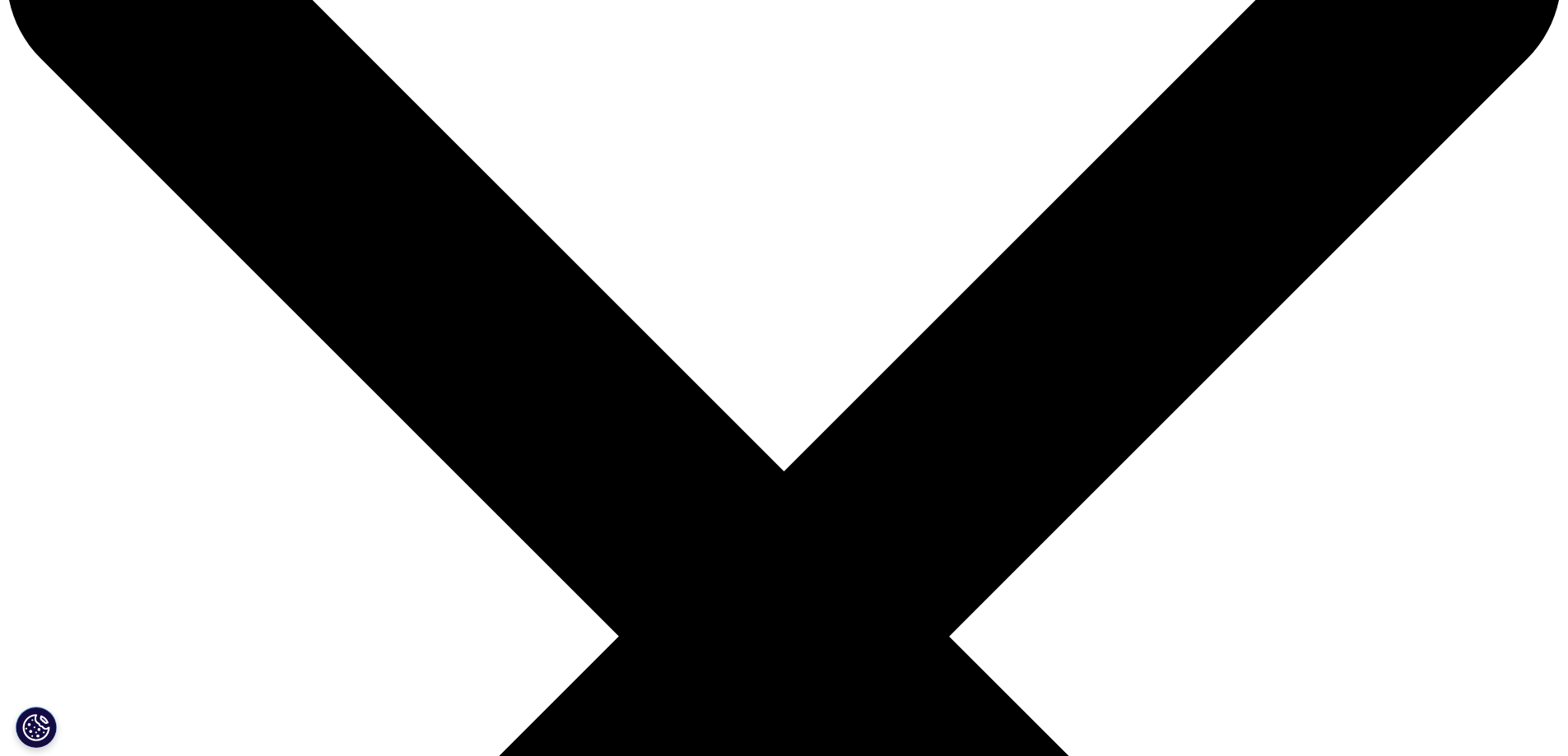
drag, startPoint x: 355, startPoint y: 318, endPoint x: 296, endPoint y: 318, distance: 59.0
copy div "Sep 18, 2025"
